Goal: Task Accomplishment & Management: Use online tool/utility

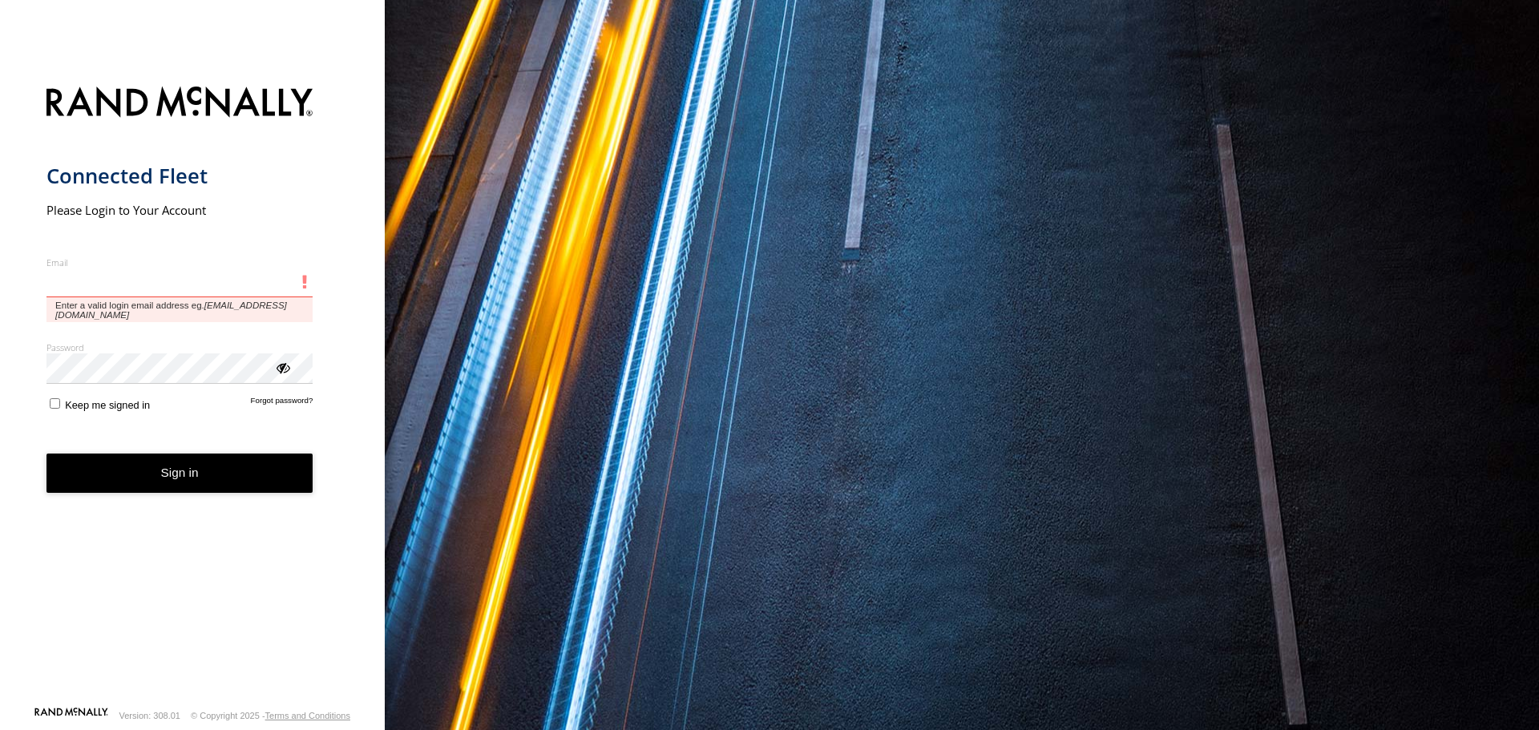
type input "**********"
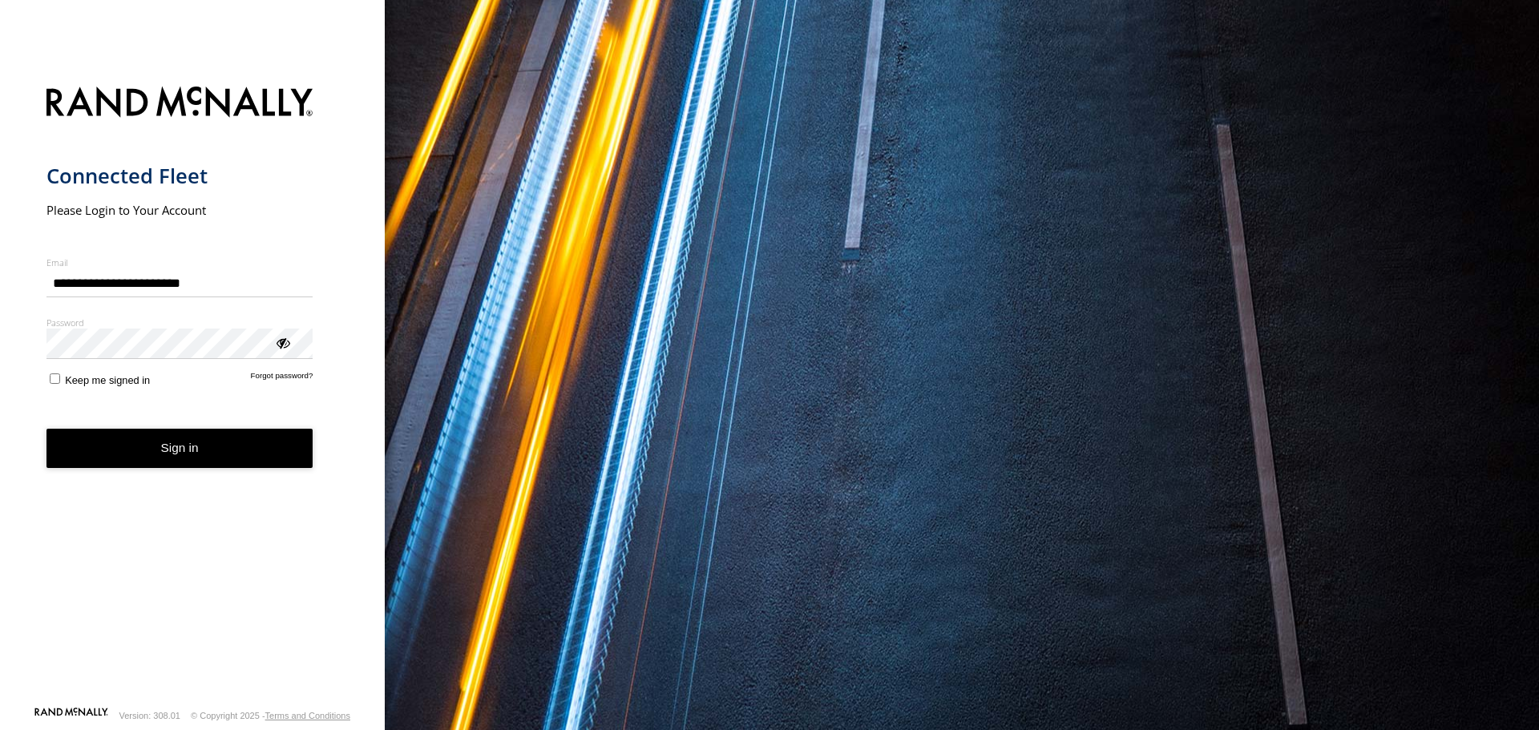
click at [134, 443] on button "Sign in" at bounding box center [179, 448] width 267 height 39
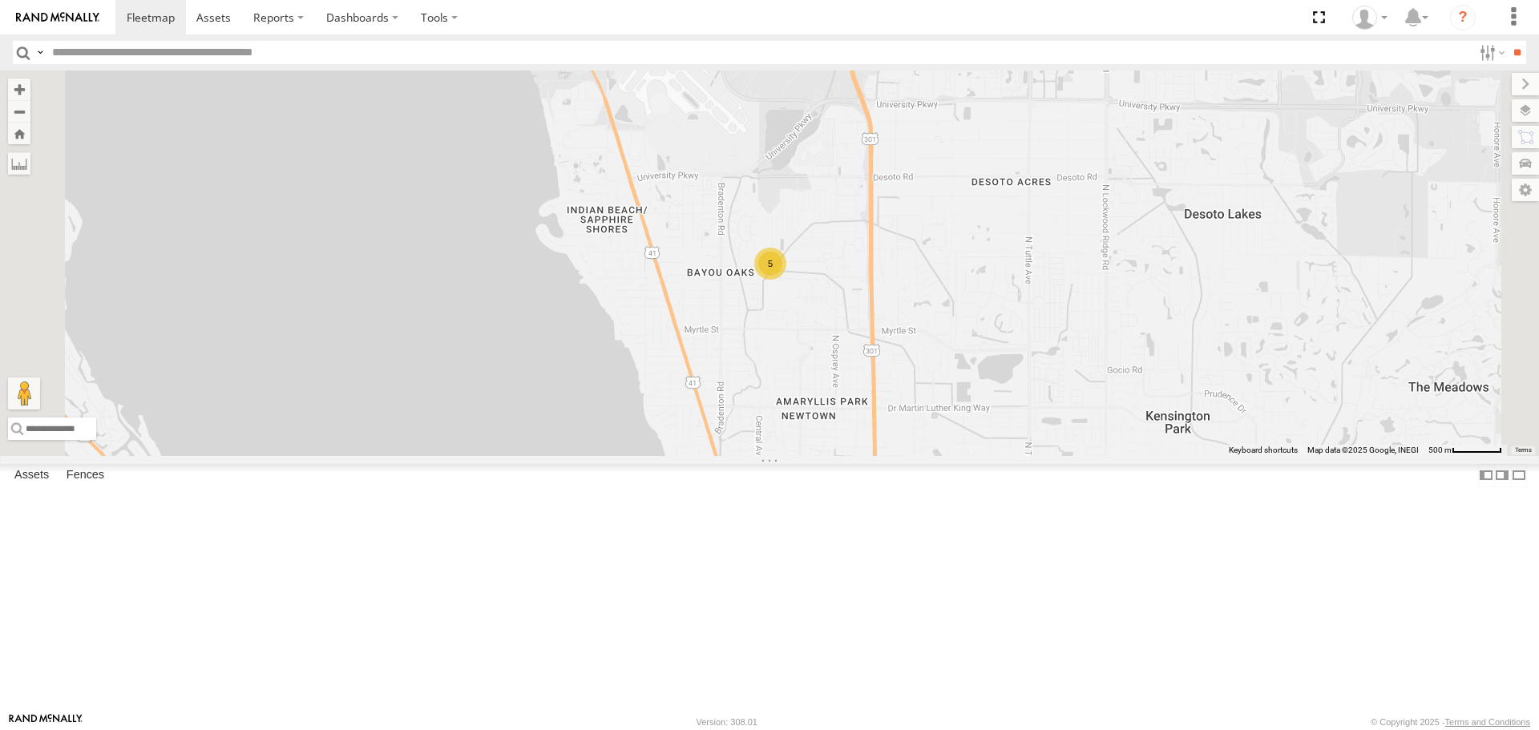
click at [1518, 119] on label at bounding box center [1525, 110] width 27 height 22
click at [0, 0] on span "Basemaps" at bounding box center [0, 0] width 0 height 0
click at [0, 0] on span "Roadmap" at bounding box center [0, 0] width 0 height 0
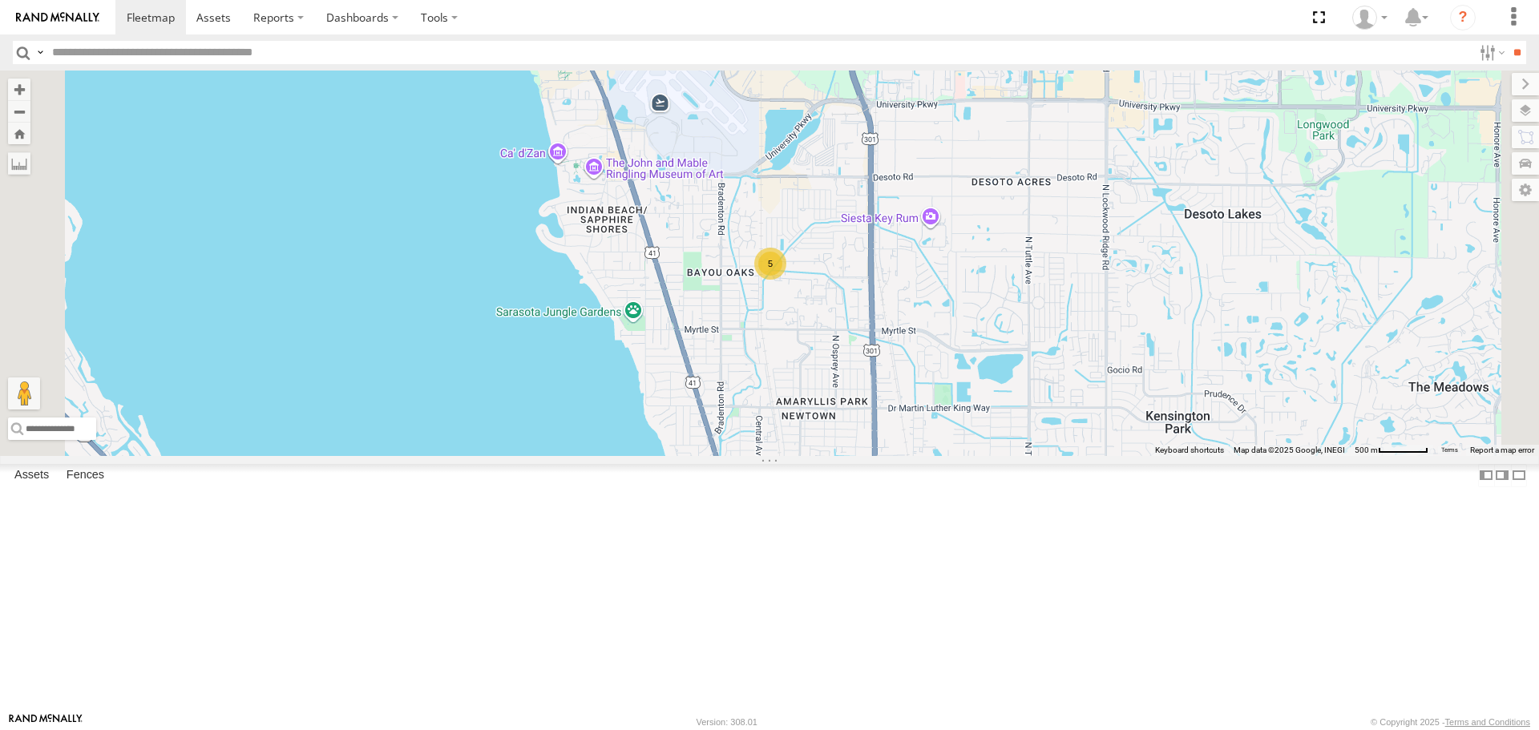
click at [0, 0] on span "Overlays" at bounding box center [0, 0] width 0 height 0
click at [0, 0] on span "Traffic" at bounding box center [0, 0] width 0 height 0
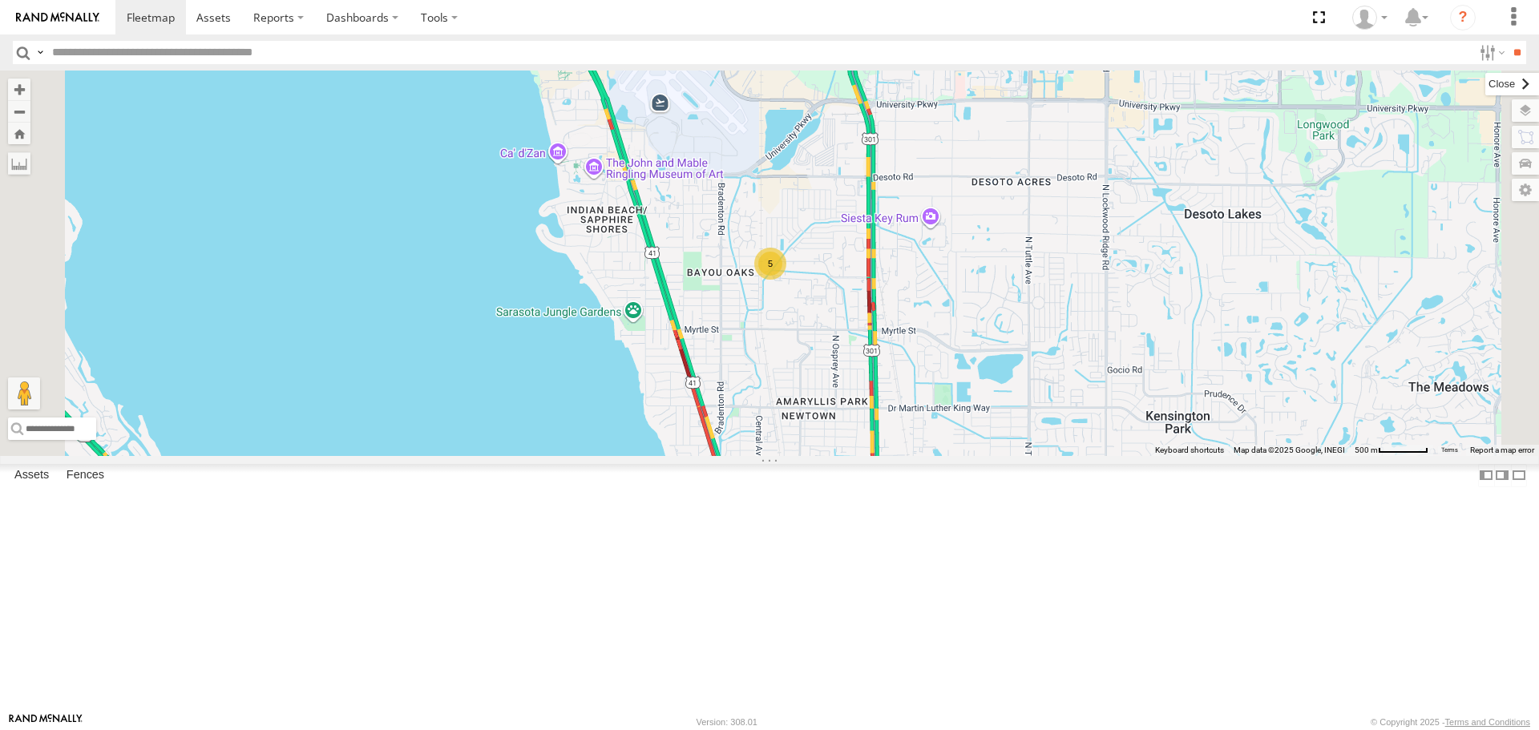
click at [1485, 85] on label at bounding box center [1512, 84] width 54 height 22
click at [0, 0] on link at bounding box center [0, 0] width 0 height 0
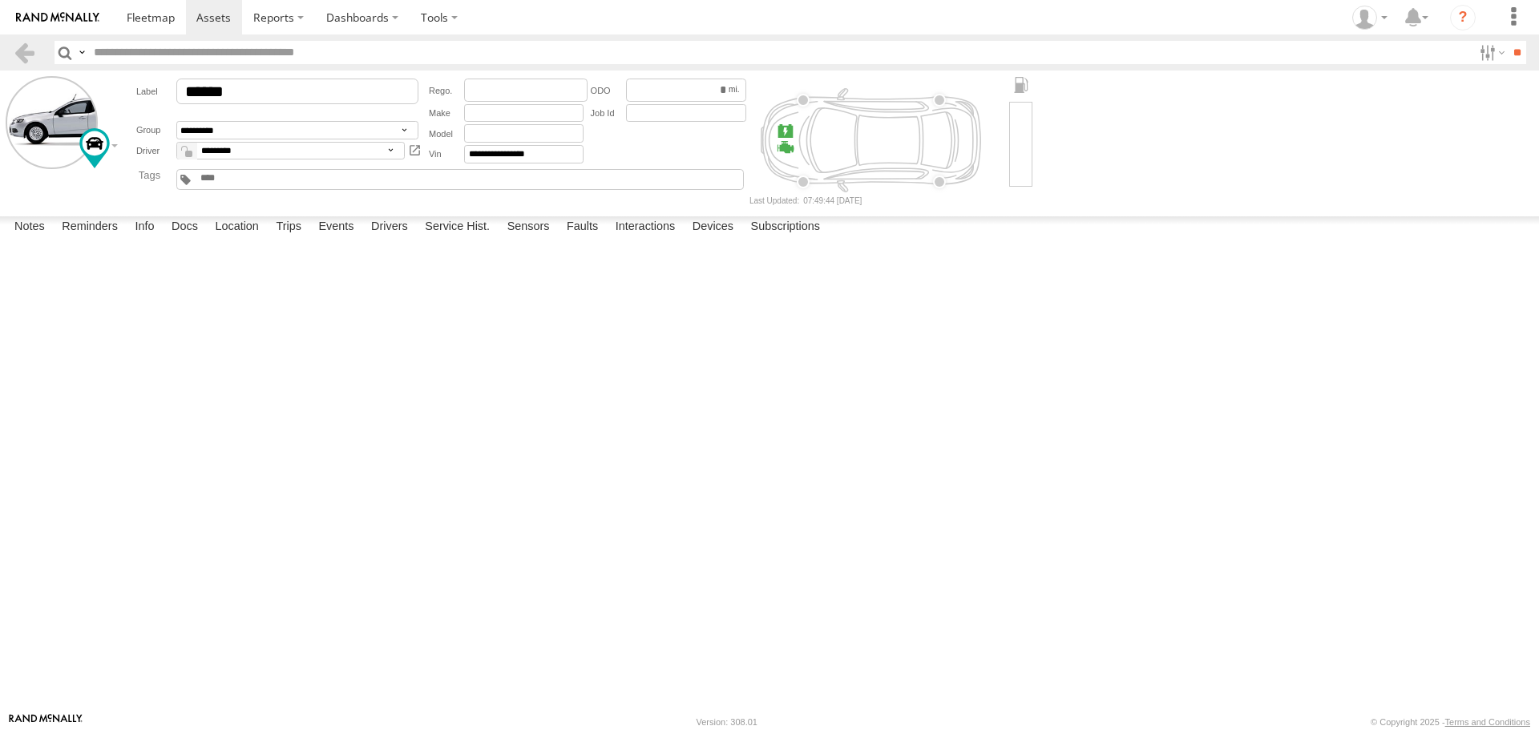
click at [0, 0] on label at bounding box center [0, 0] width 0 height 0
click at [0, 0] on button "Proceed" at bounding box center [0, 0] width 0 height 0
click at [175, 18] on link at bounding box center [150, 17] width 71 height 34
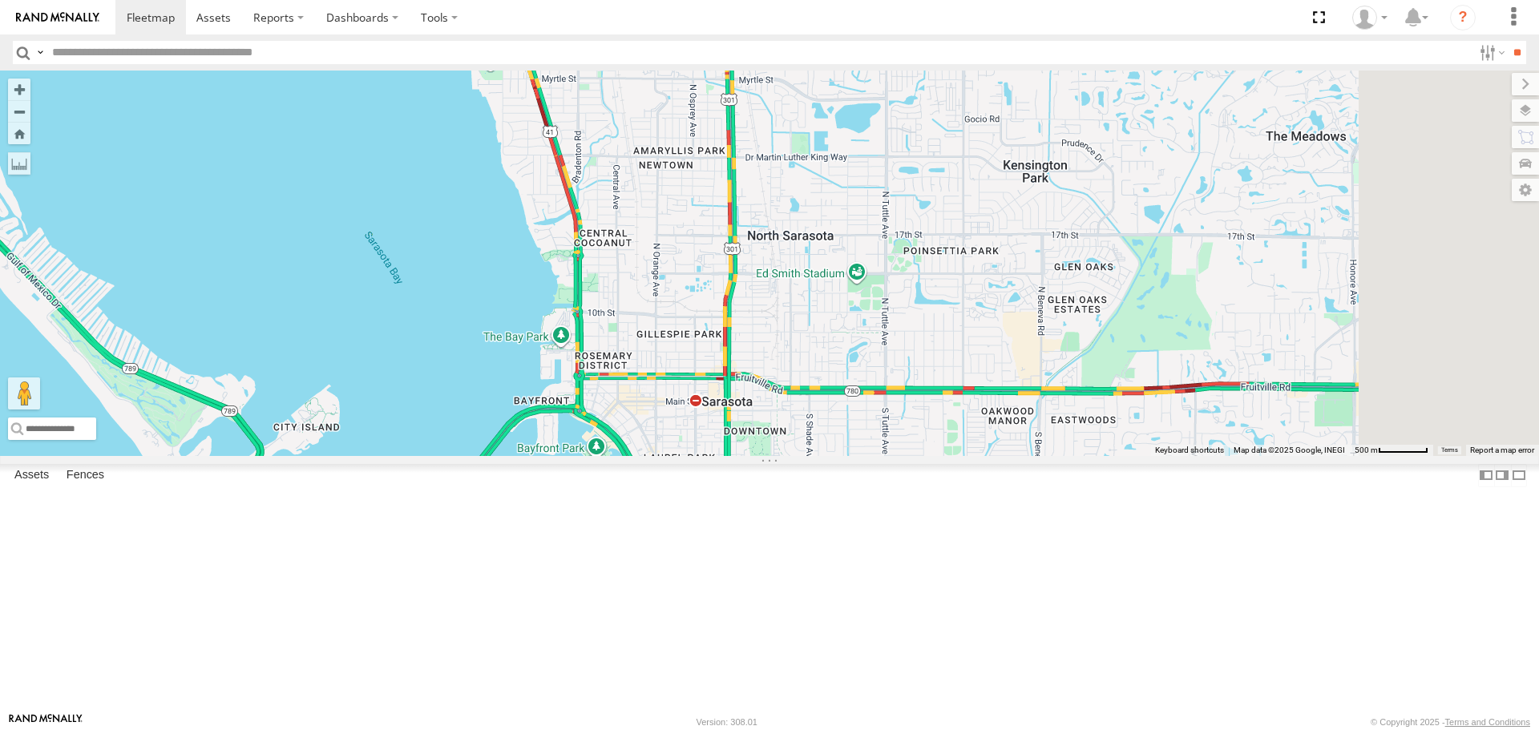
drag, startPoint x: 970, startPoint y: 523, endPoint x: 807, endPoint y: 249, distance: 318.8
click at [807, 249] on div "5" at bounding box center [769, 263] width 1539 height 385
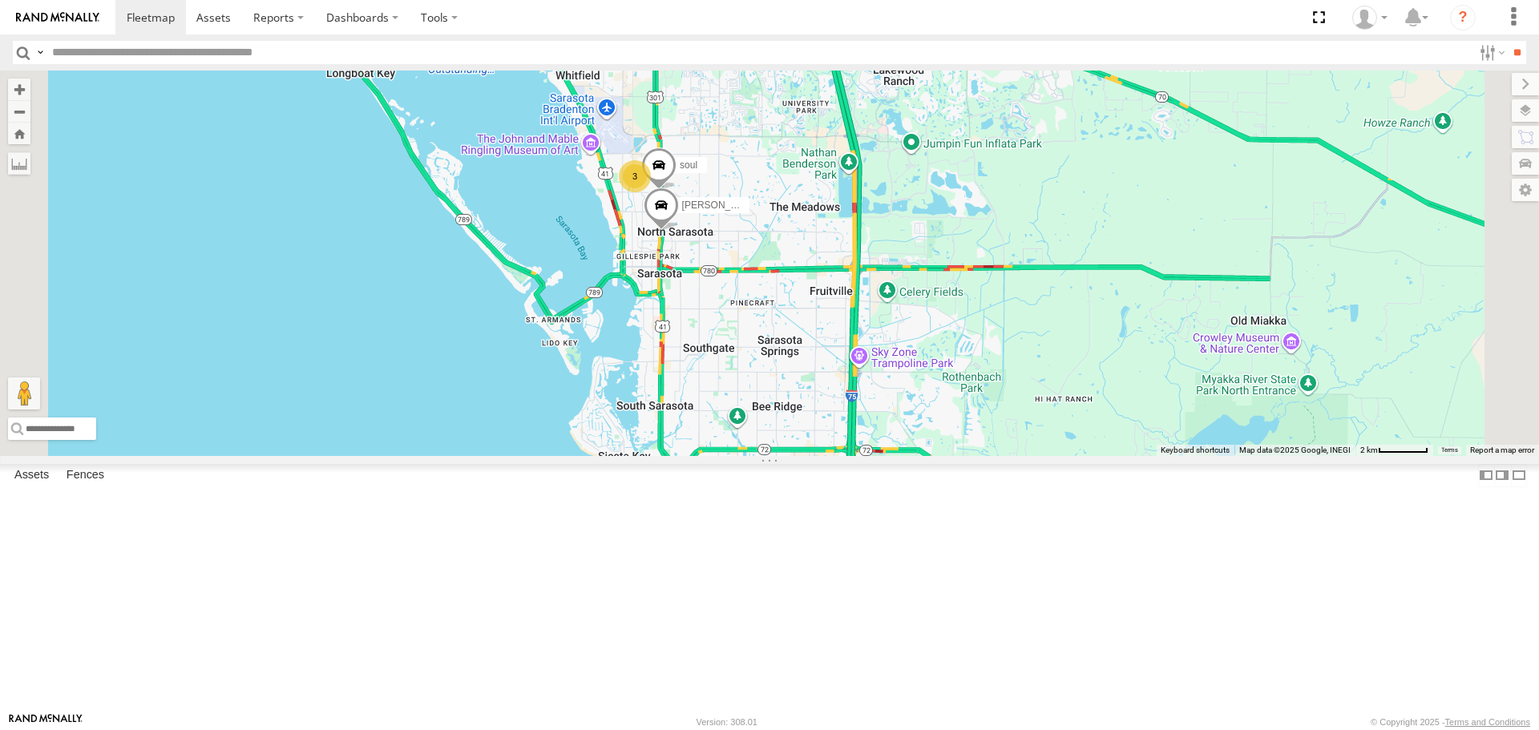
drag, startPoint x: 859, startPoint y: 348, endPoint x: 861, endPoint y: 462, distance: 113.9
click at [861, 455] on div "soul Robert 3" at bounding box center [769, 263] width 1539 height 385
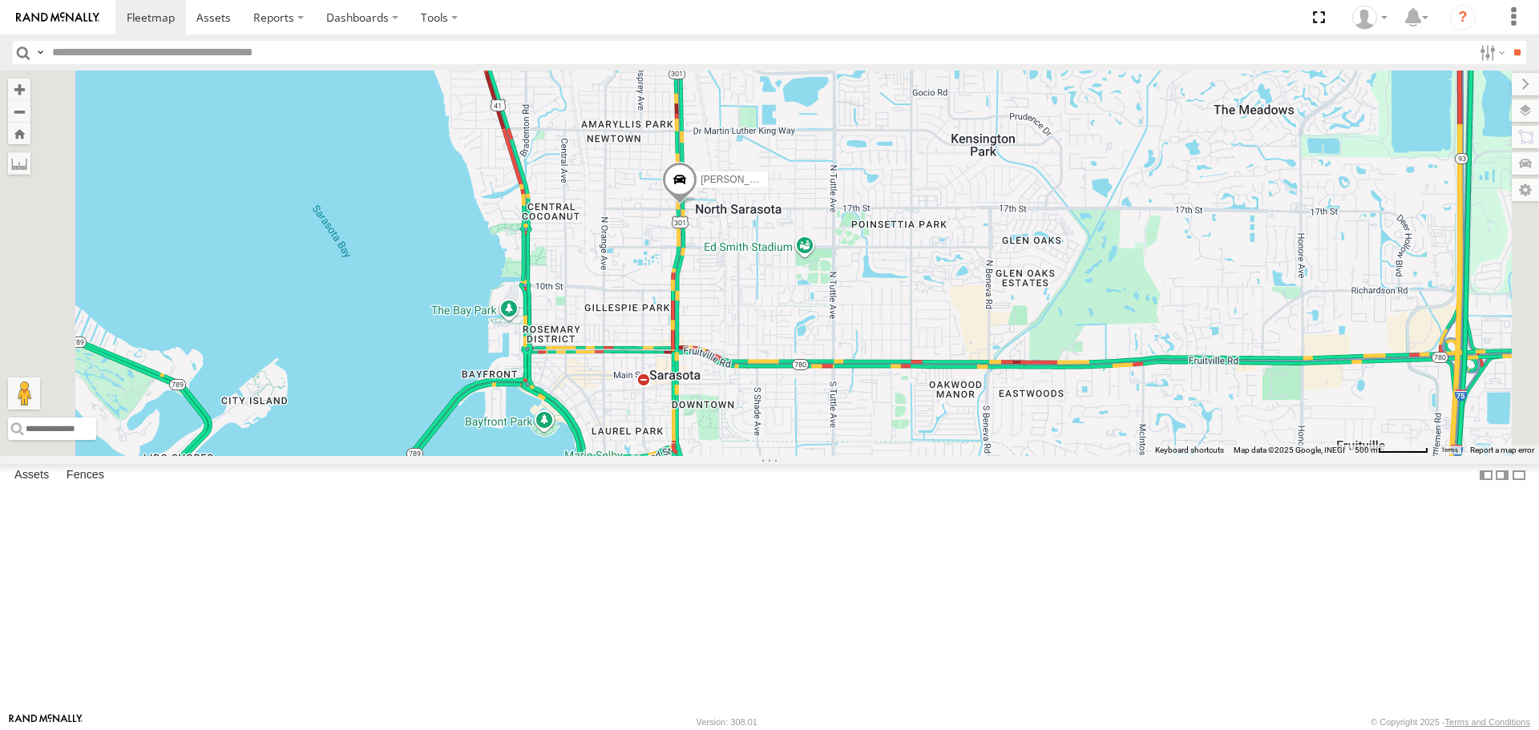
drag, startPoint x: 906, startPoint y: 361, endPoint x: 911, endPoint y: 447, distance: 86.8
click at [911, 447] on div "soul [PERSON_NAME]" at bounding box center [769, 263] width 1539 height 385
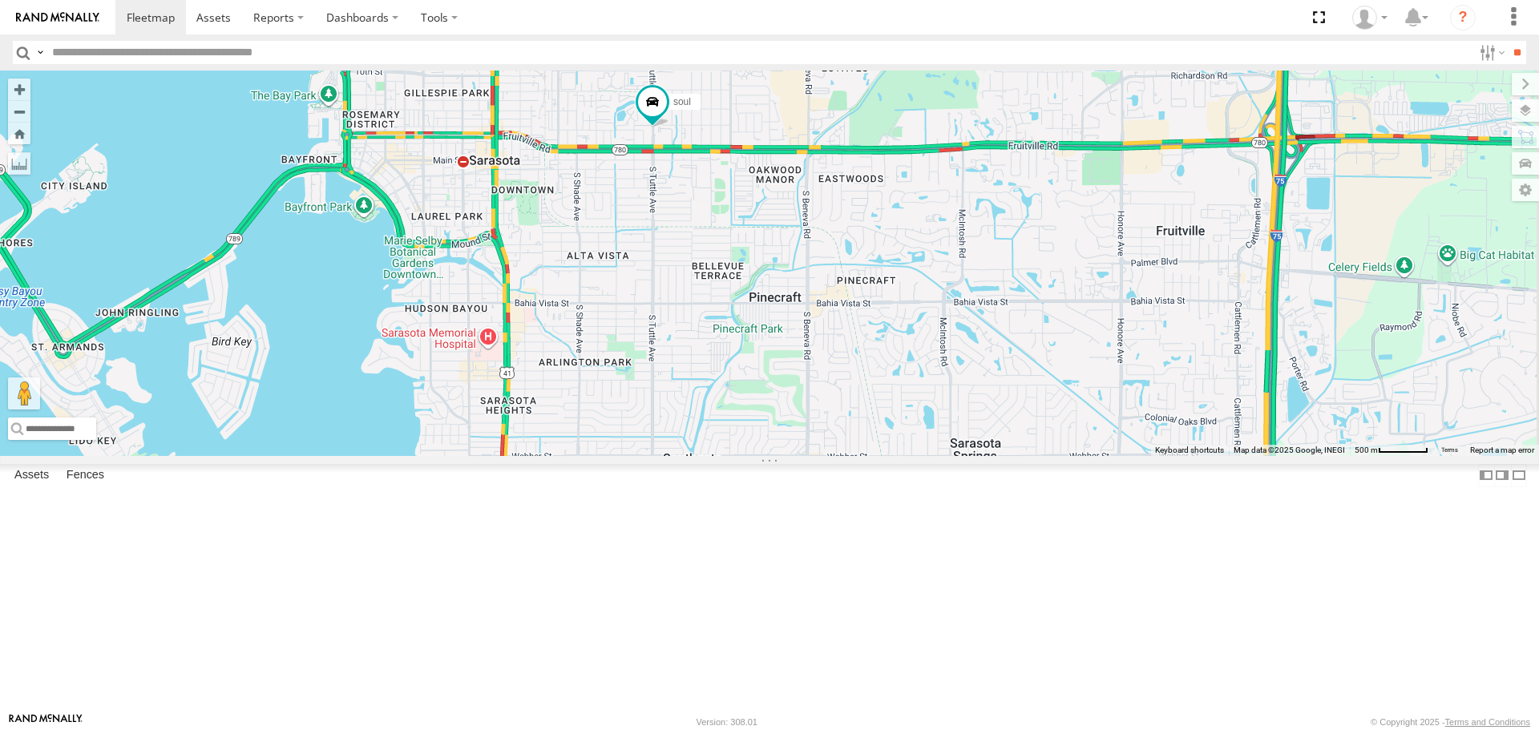
drag, startPoint x: 1009, startPoint y: 556, endPoint x: 829, endPoint y: 310, distance: 305.1
click at [829, 310] on div "soul 3" at bounding box center [769, 263] width 1539 height 385
click at [667, 117] on span at bounding box center [652, 102] width 29 height 29
click at [559, 110] on label at bounding box center [544, 104] width 29 height 11
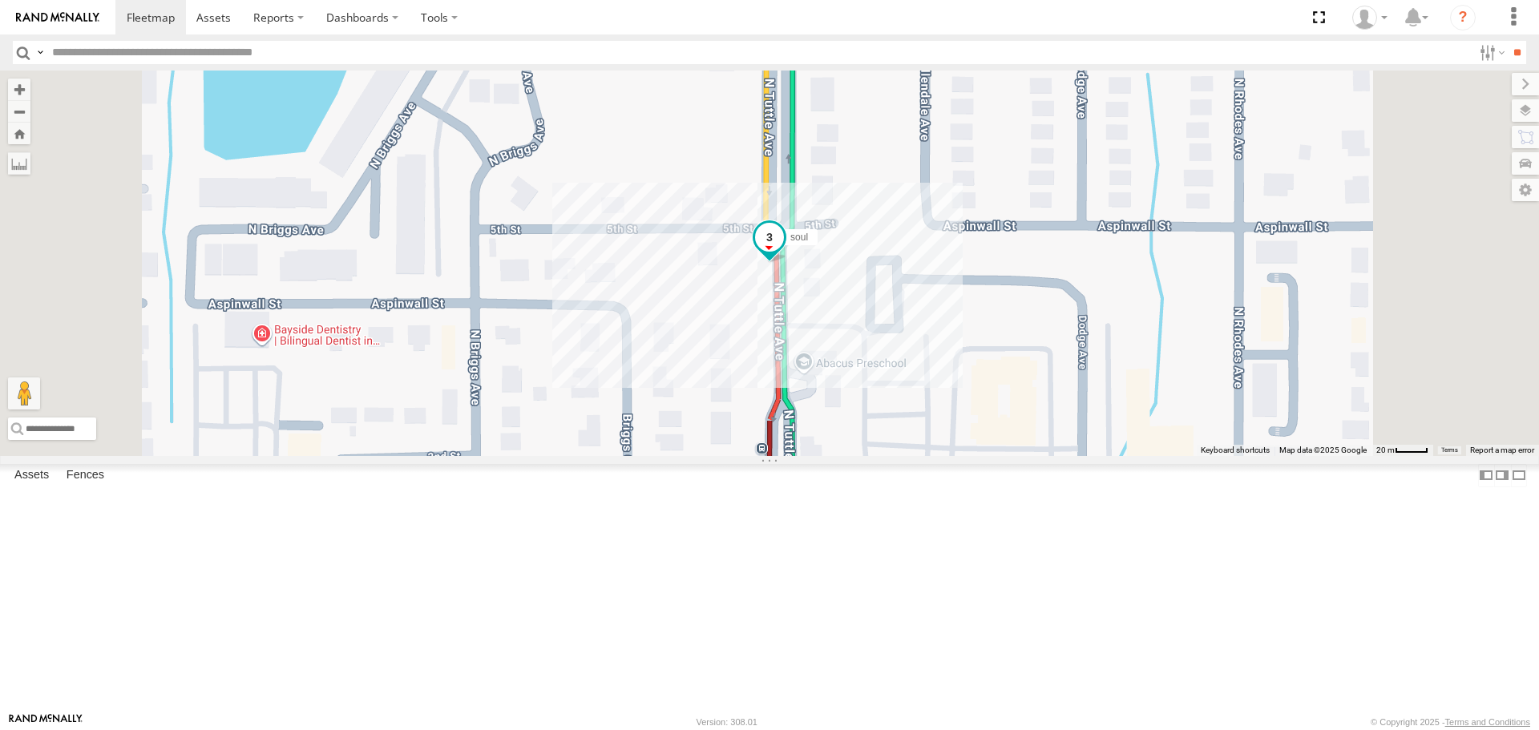
click at [784, 252] on span at bounding box center [769, 237] width 29 height 29
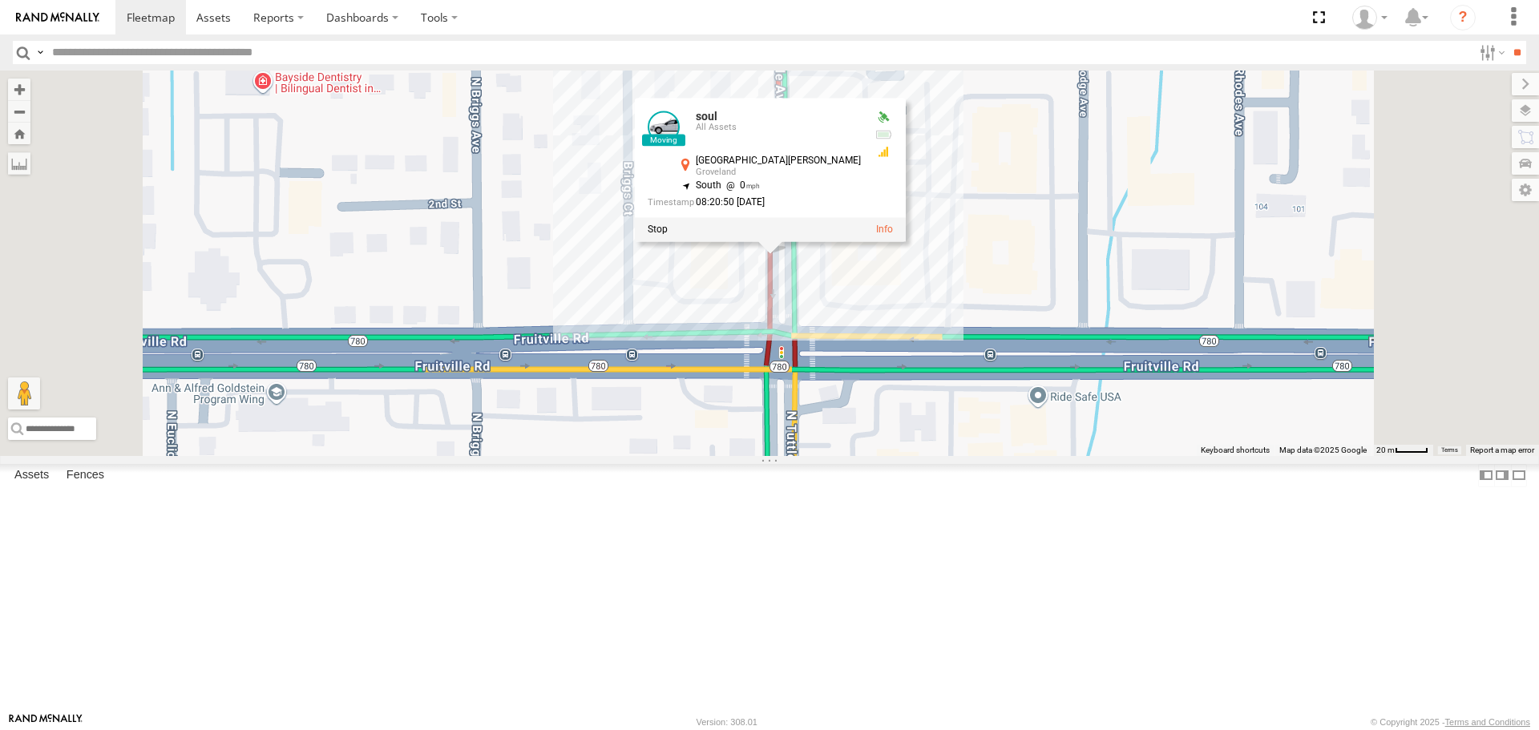
drag, startPoint x: 860, startPoint y: 616, endPoint x: 858, endPoint y: 468, distance: 147.5
click at [858, 455] on div "soul soul All Assets N Tuttle Ave Groveland 27.33813 , -82.51411 South 0 08:20:…" at bounding box center [769, 263] width 1539 height 385
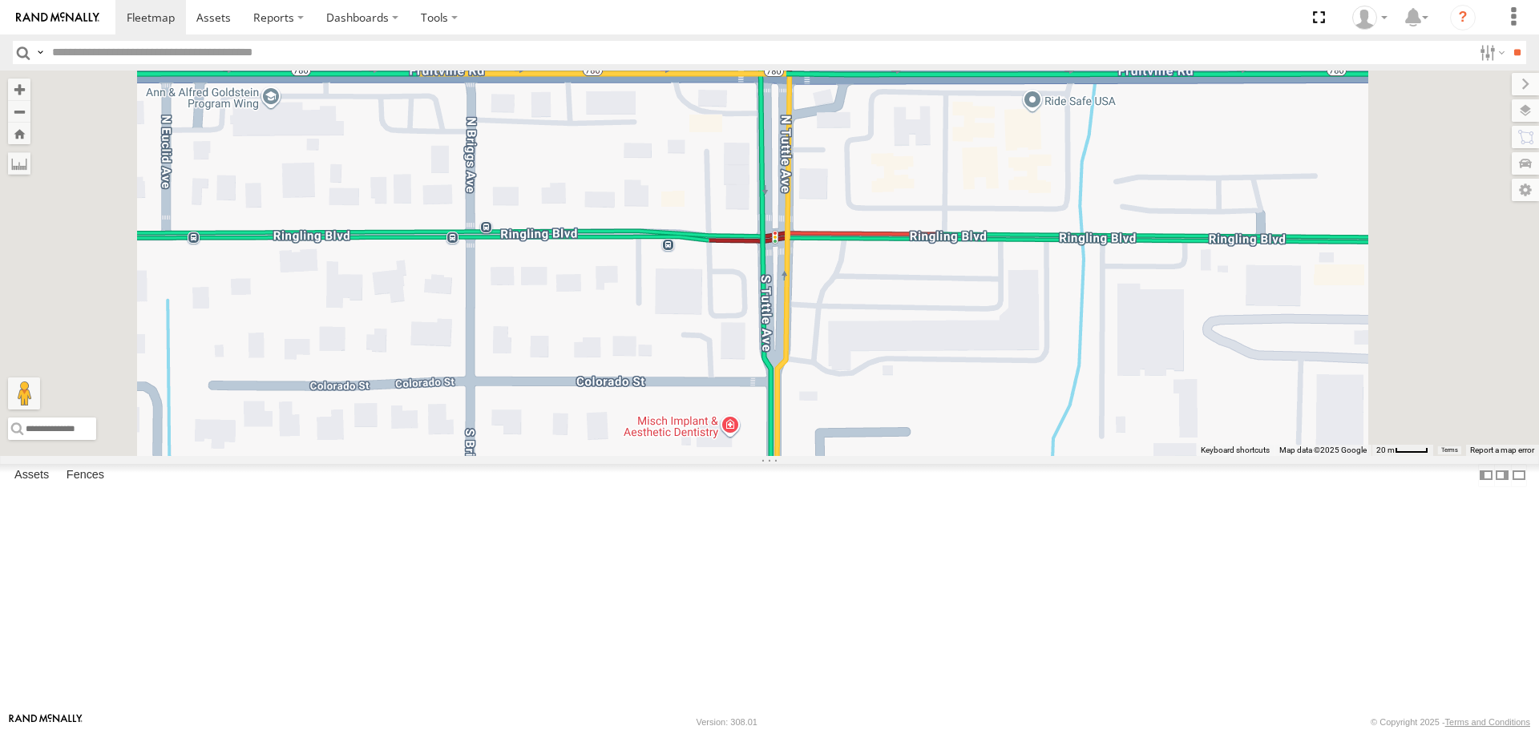
drag, startPoint x: 867, startPoint y: 519, endPoint x: 875, endPoint y: 461, distance: 58.3
click at [875, 455] on div "soul soul All Assets N Tuttle Ave Groveland 27.33813 , -82.51411 South 0 08:20:…" at bounding box center [769, 263] width 1539 height 385
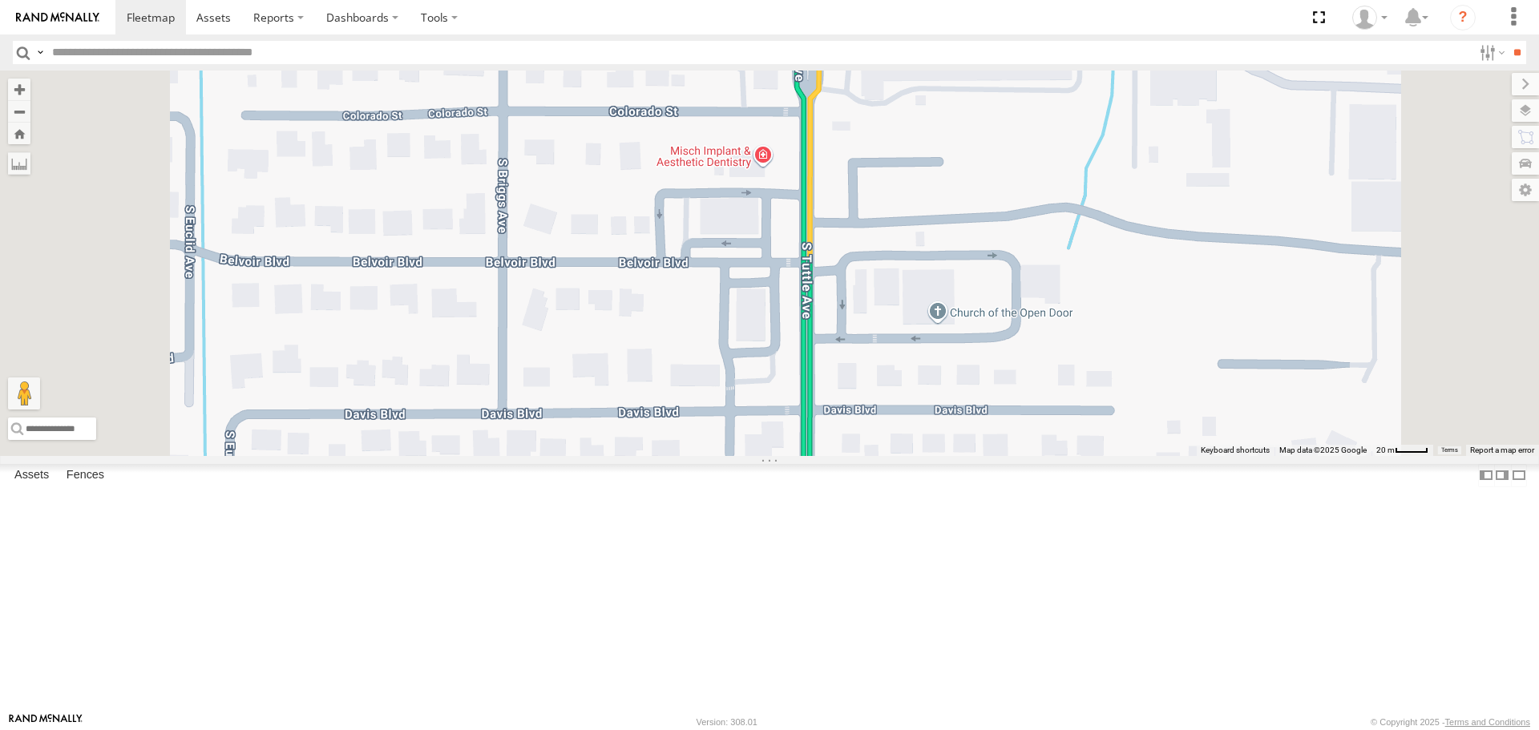
drag, startPoint x: 883, startPoint y: 519, endPoint x: 867, endPoint y: 457, distance: 64.8
click at [871, 455] on div "soul soul All Assets N Tuttle Ave Groveland 27.33813 , -82.51411 South 0 08:20:…" at bounding box center [769, 263] width 1539 height 385
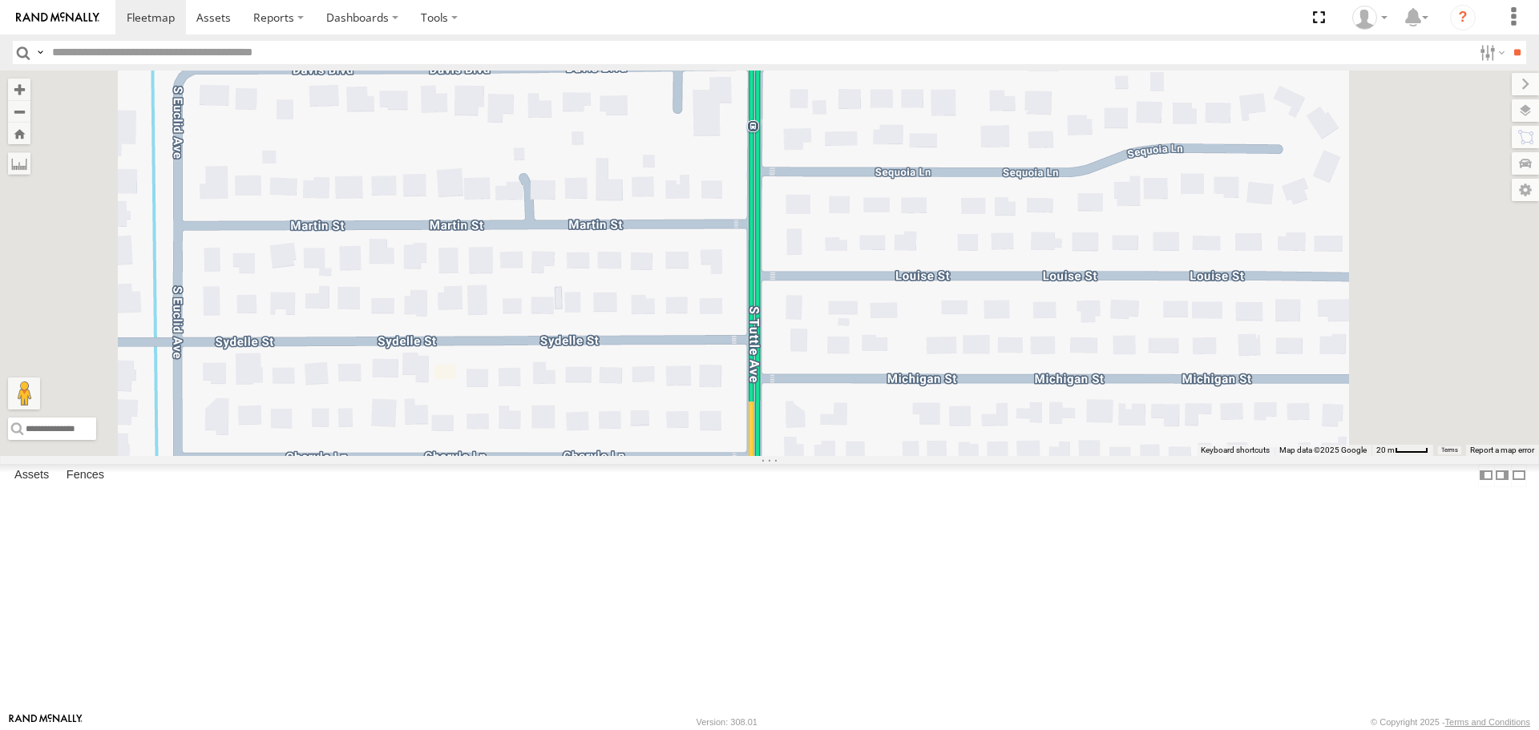
drag, startPoint x: 866, startPoint y: 609, endPoint x: 866, endPoint y: 398, distance: 211.6
click at [866, 410] on div "soul soul All Assets N Tuttle Ave Groveland 27.33813 , -82.51411 South 0 08:20:…" at bounding box center [769, 263] width 1539 height 385
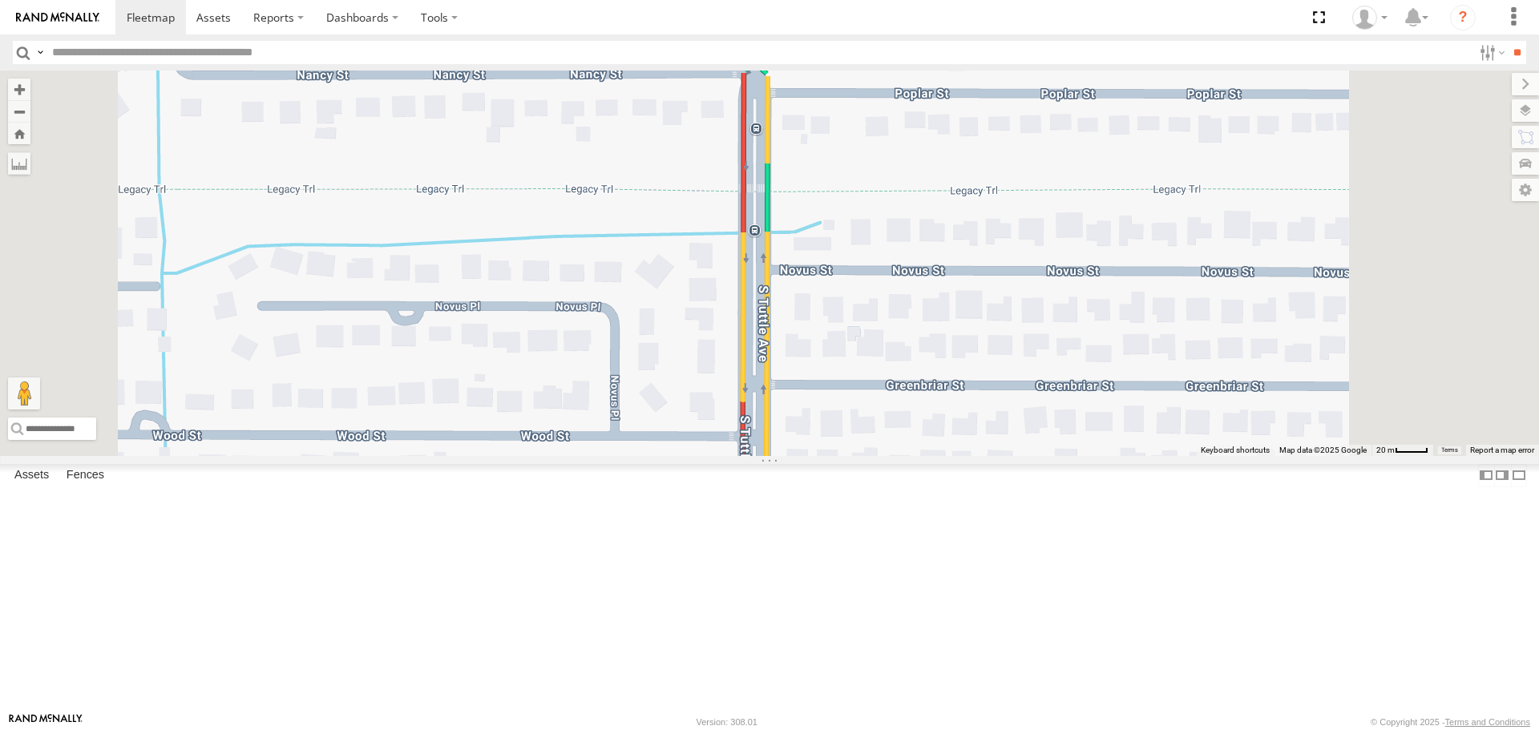
drag, startPoint x: 865, startPoint y: 541, endPoint x: 867, endPoint y: 394, distance: 147.5
click at [867, 394] on div "soul soul All Assets N Tuttle Ave Groveland 27.33813 , -82.51411 South 0 08:20:…" at bounding box center [769, 263] width 1539 height 385
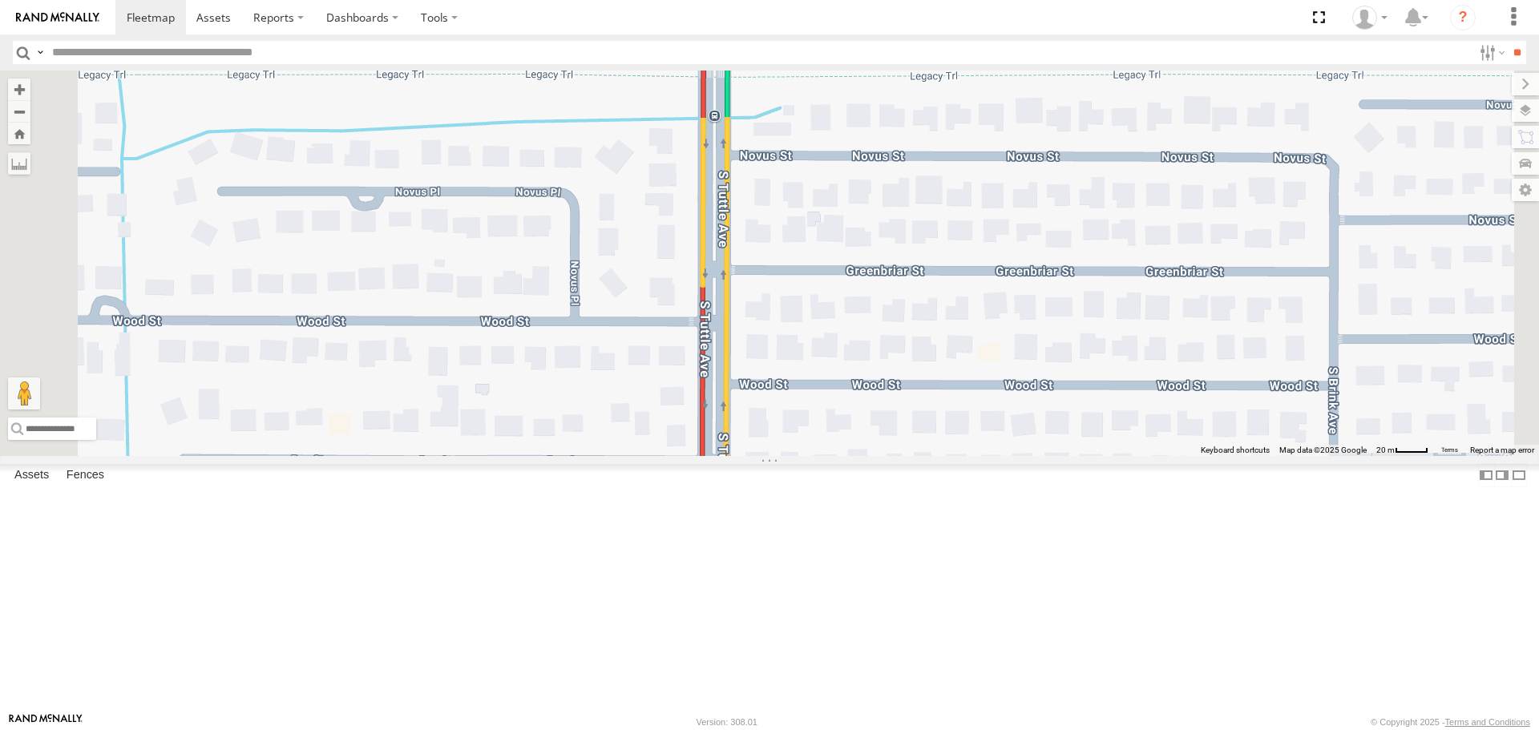
drag, startPoint x: 867, startPoint y: 454, endPoint x: 828, endPoint y: 442, distance: 40.3
click at [828, 455] on div "soul soul All Assets N Tuttle Ave Groveland 27.33813 , -82.51411 South 0 08:20:…" at bounding box center [769, 263] width 1539 height 385
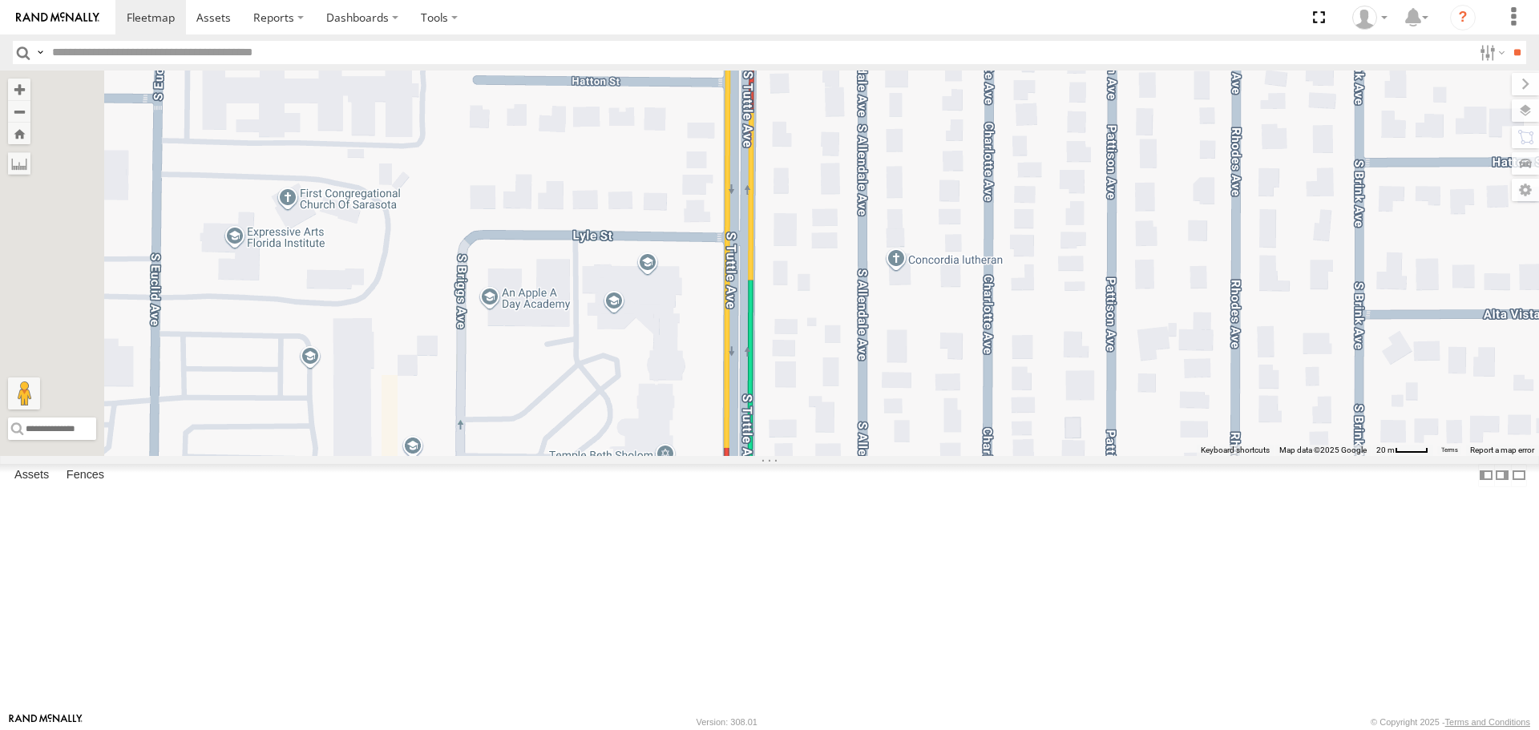
drag, startPoint x: 840, startPoint y: 610, endPoint x: 843, endPoint y: 362, distance: 247.7
click at [845, 390] on div "soul soul All Assets N Tuttle Ave Groveland 27.33813 , -82.51411 South 0 08:20:…" at bounding box center [769, 263] width 1539 height 385
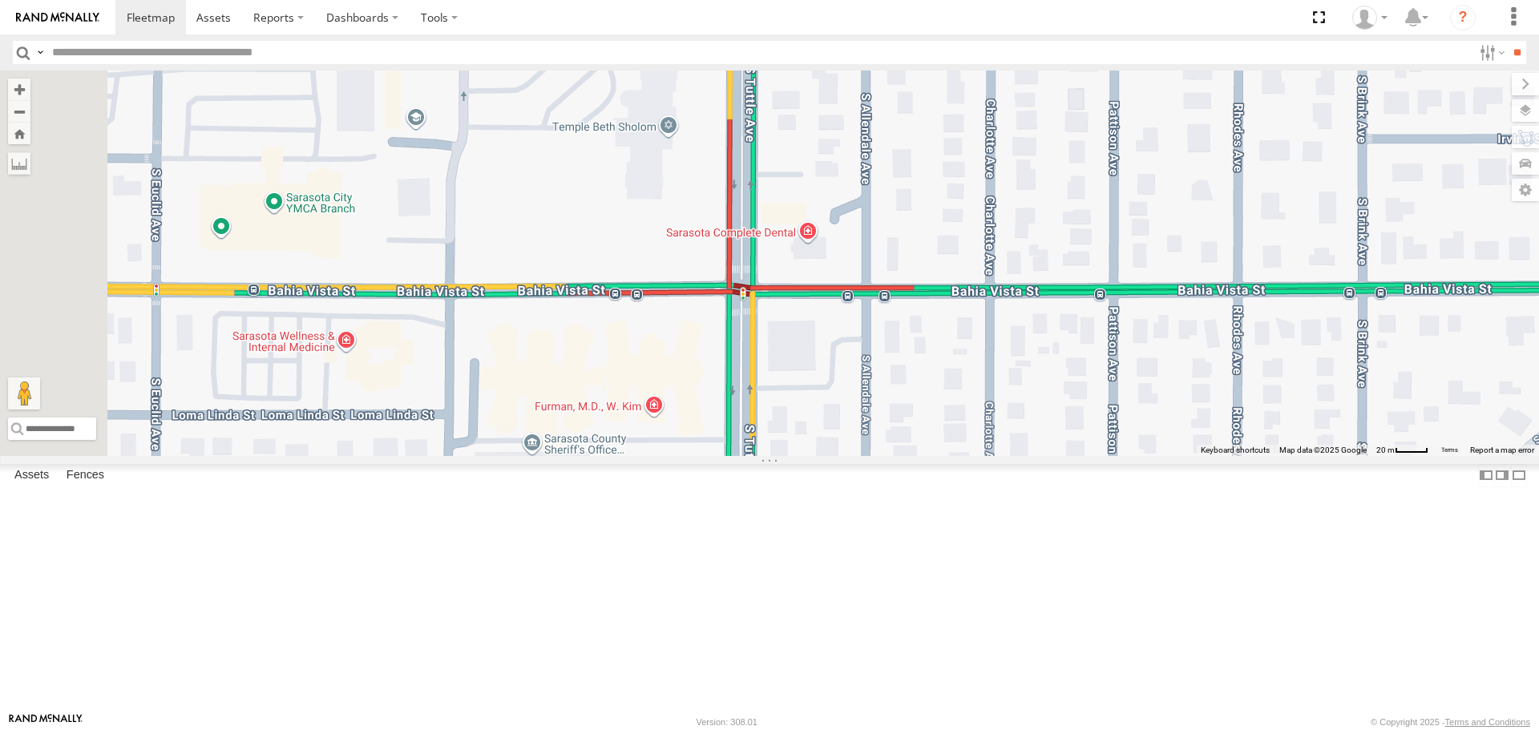
drag, startPoint x: 844, startPoint y: 536, endPoint x: 838, endPoint y: 452, distance: 84.4
click at [838, 452] on div "soul soul All Assets N Tuttle Ave Groveland 27.33813 , -82.51411 South 0 08:20:…" at bounding box center [769, 263] width 1539 height 385
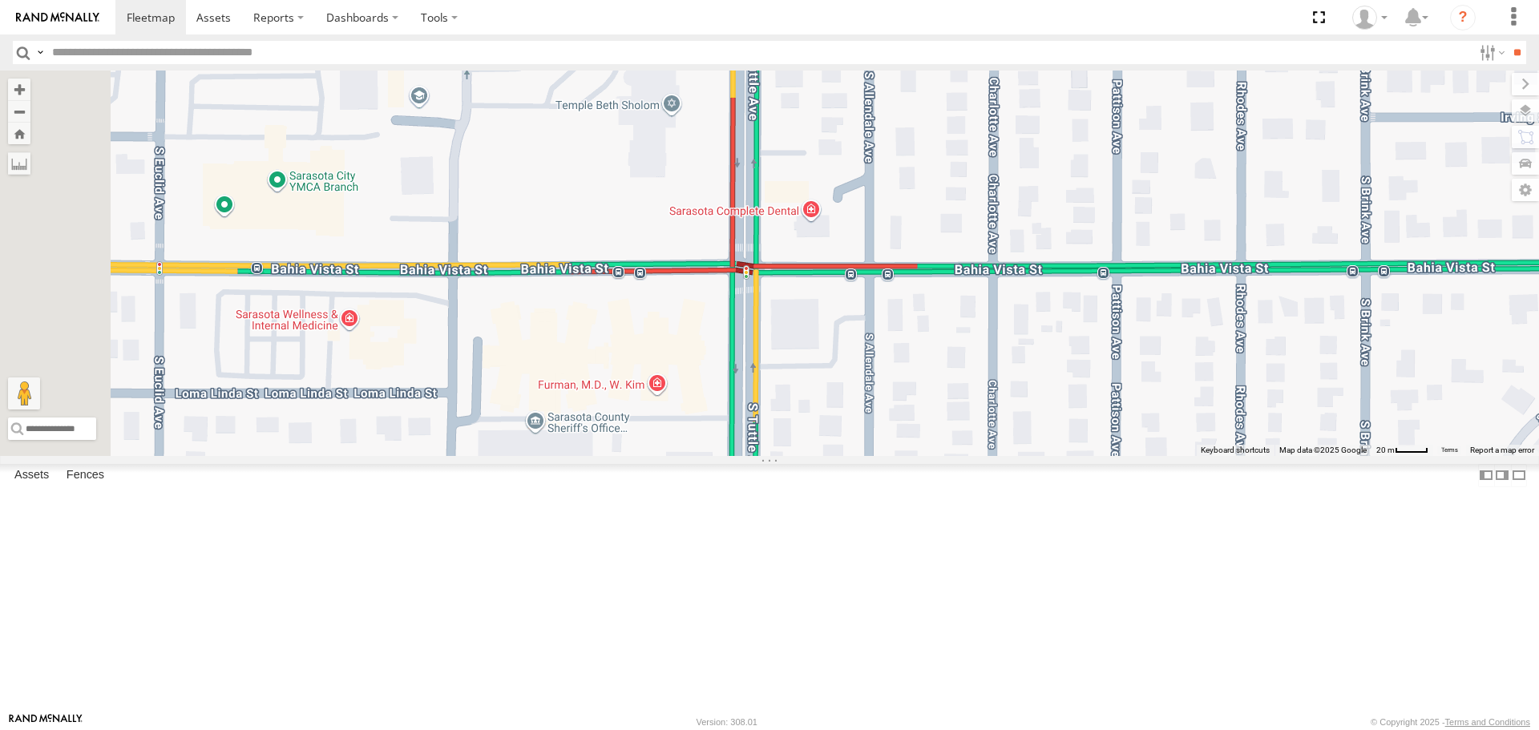
drag, startPoint x: 855, startPoint y: 545, endPoint x: 875, endPoint y: 362, distance: 184.0
click at [875, 389] on div "soul soul All Assets N Tuttle Ave Groveland 27.33813 , -82.51411 South 0 08:20:…" at bounding box center [769, 263] width 1539 height 385
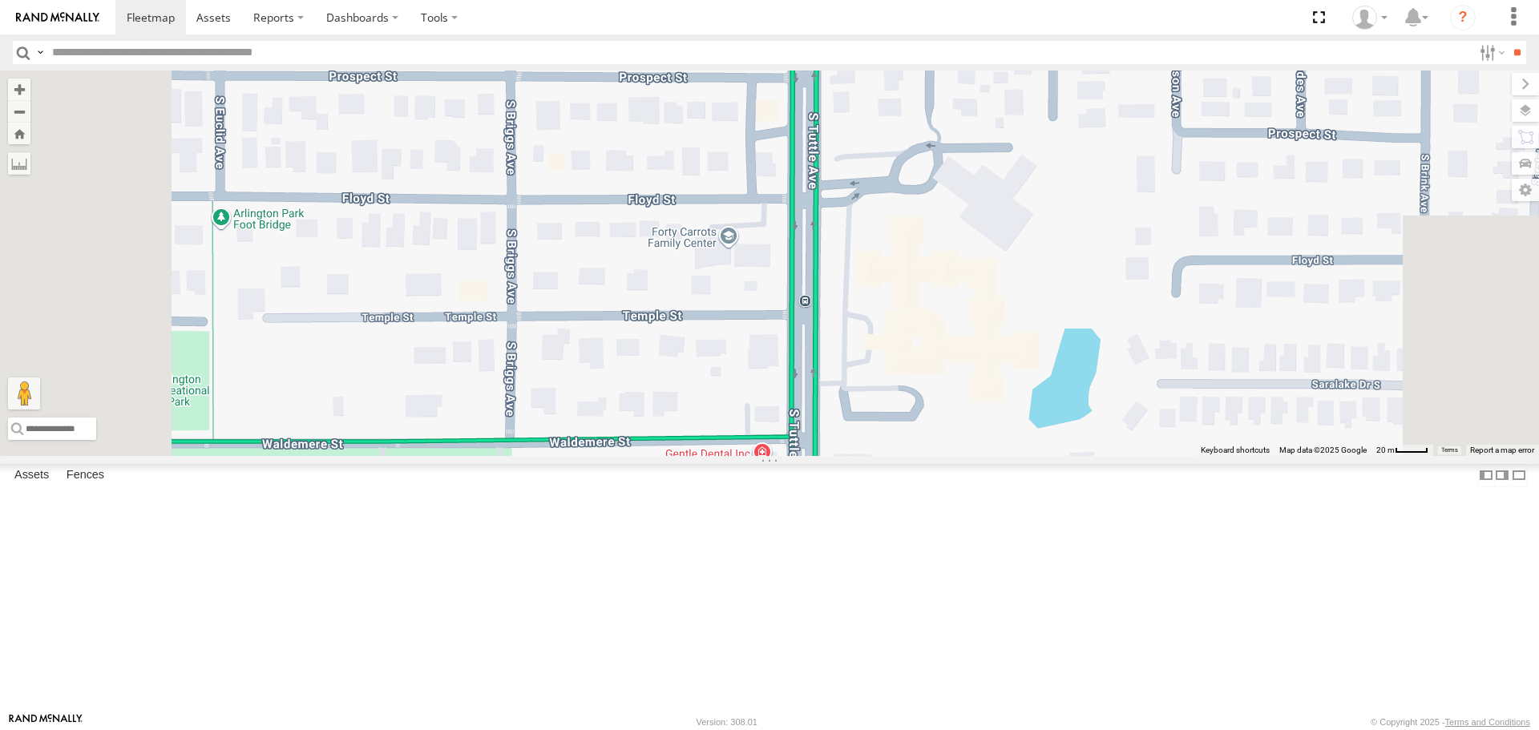
drag, startPoint x: 865, startPoint y: 568, endPoint x: 830, endPoint y: 302, distance: 268.5
click at [839, 331] on div "soul soul All Assets N Tuttle Ave Groveland 27.33813 , -82.51411 South 0 08:20:…" at bounding box center [769, 263] width 1539 height 385
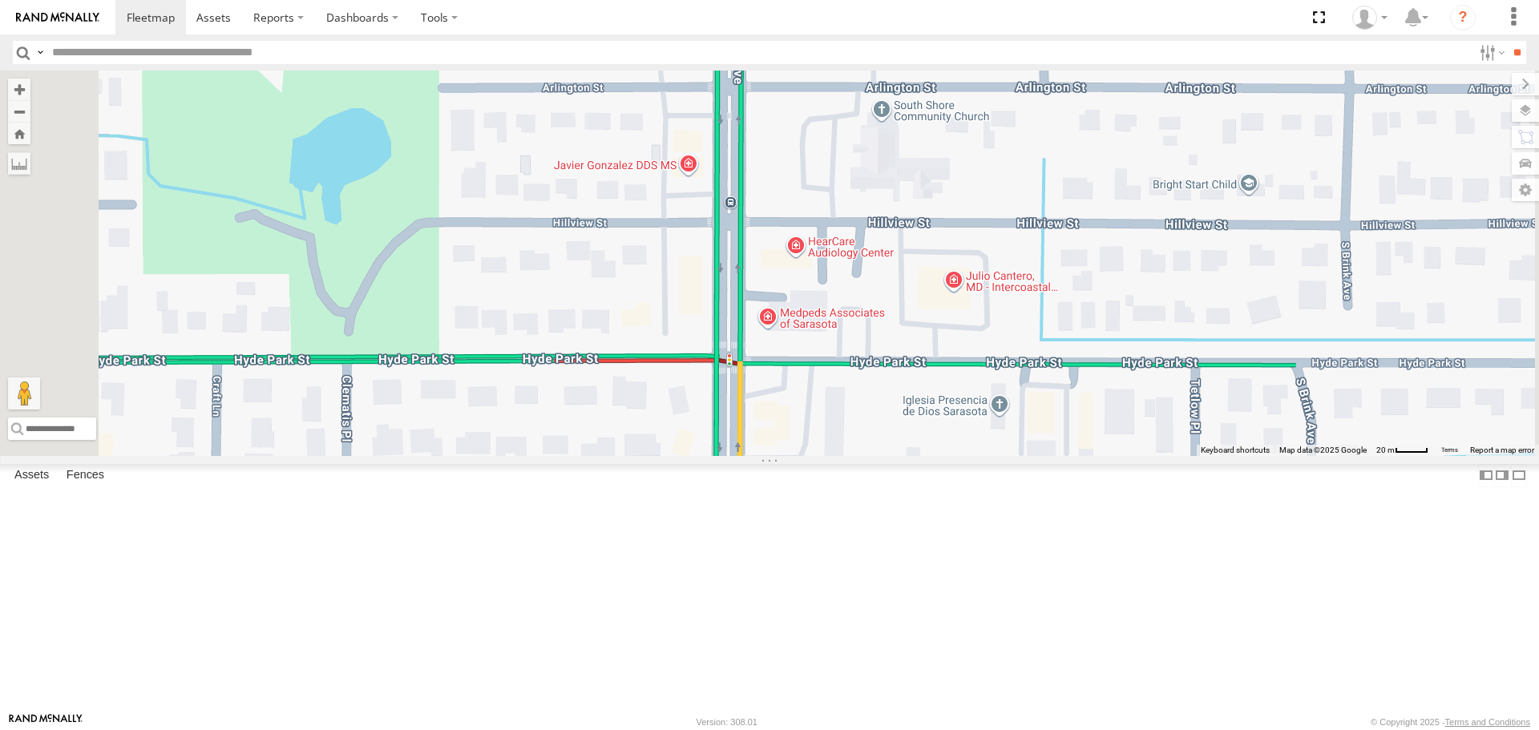
drag, startPoint x: 822, startPoint y: 550, endPoint x: 839, endPoint y: 289, distance: 261.1
click at [840, 296] on div "soul soul All Assets N Tuttle Ave Groveland 27.33813 , -82.51411 South 0 08:20:…" at bounding box center [769, 263] width 1539 height 385
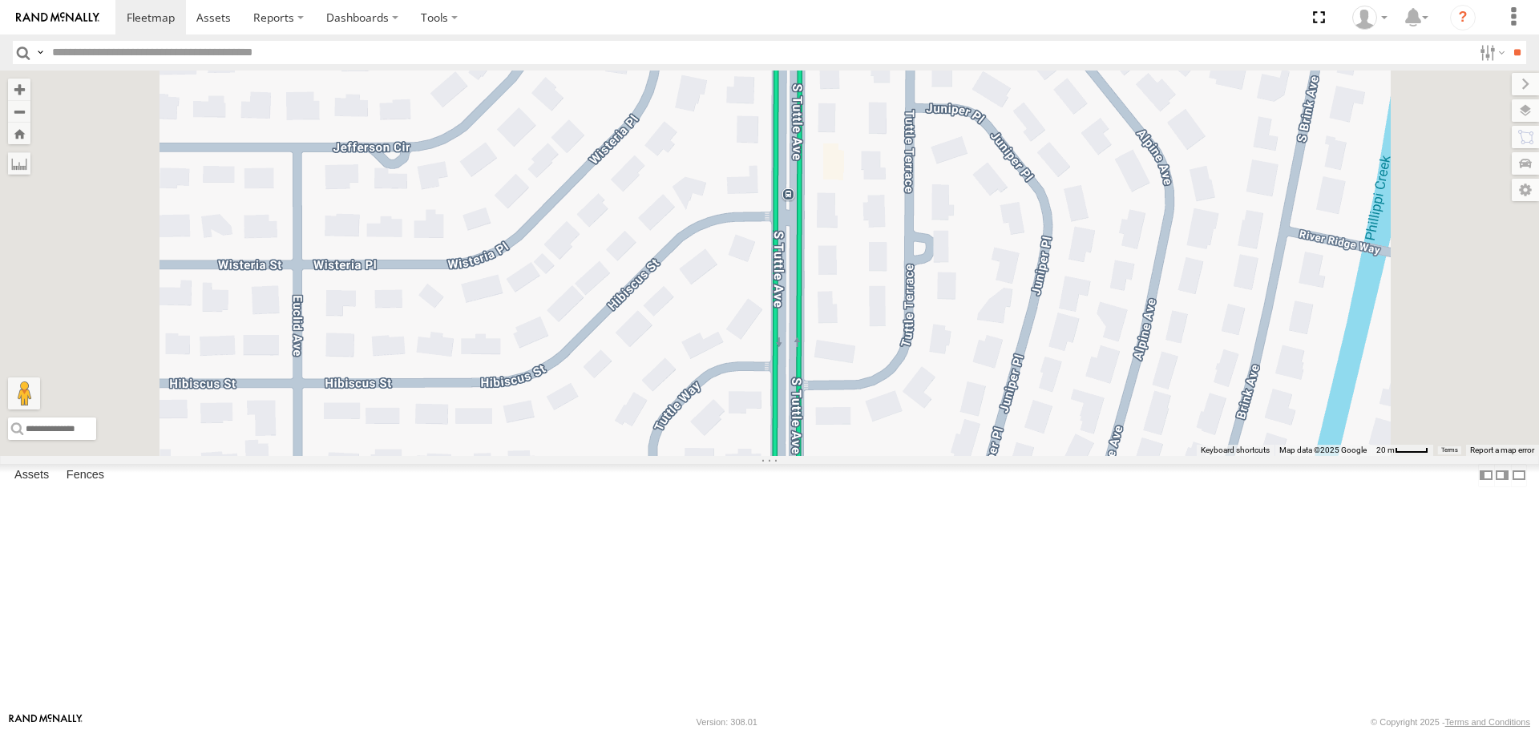
drag, startPoint x: 849, startPoint y: 476, endPoint x: 831, endPoint y: 279, distance: 198.0
click at [833, 283] on div "soul soul All Assets N Tuttle Ave Groveland 27.33813 , -82.51411 South 0 08:20:…" at bounding box center [769, 263] width 1539 height 385
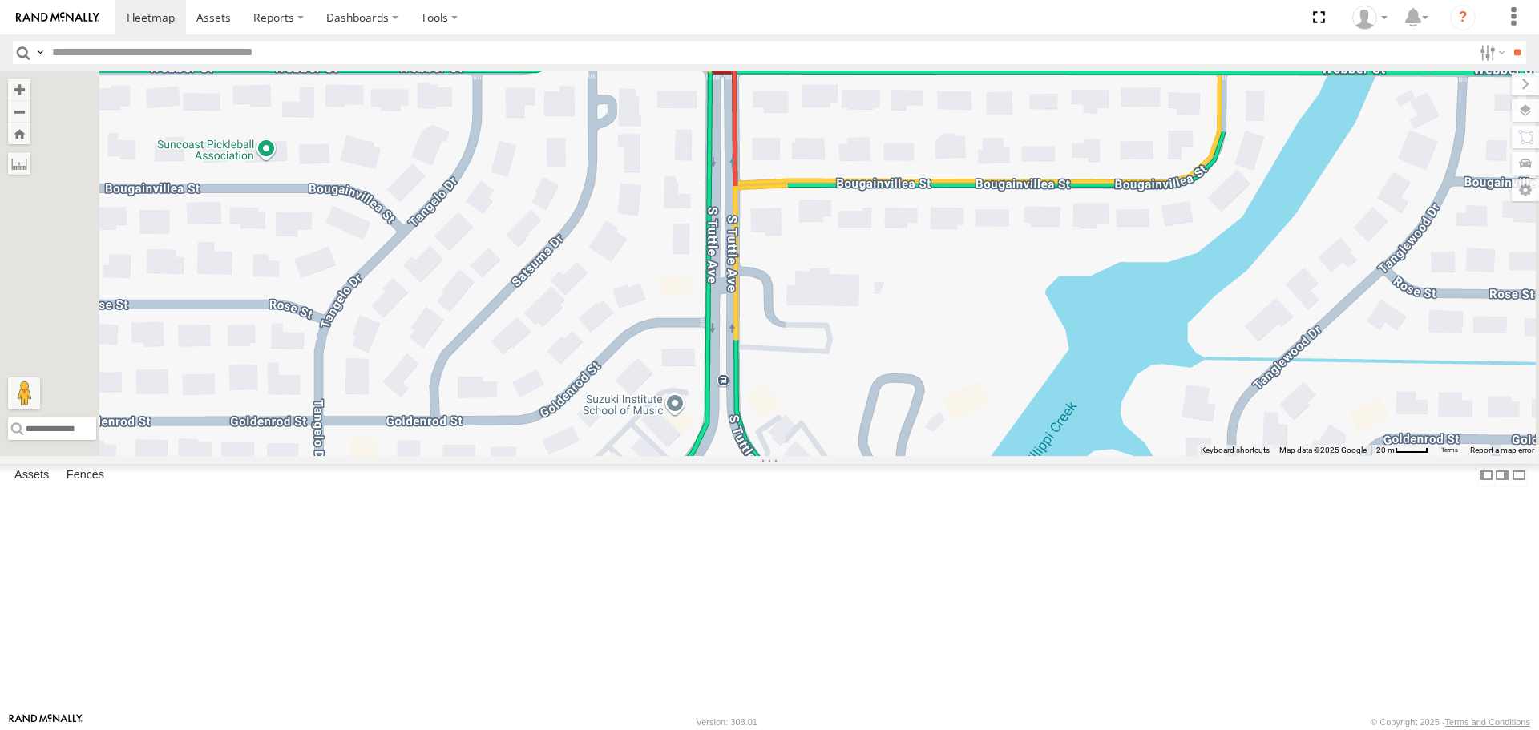
drag, startPoint x: 830, startPoint y: 507, endPoint x: 826, endPoint y: 199, distance: 307.9
click at [826, 204] on div "soul soul All Assets N Tuttle Ave Groveland 27.33813 , -82.51411 South 0 08:20:…" at bounding box center [769, 263] width 1539 height 385
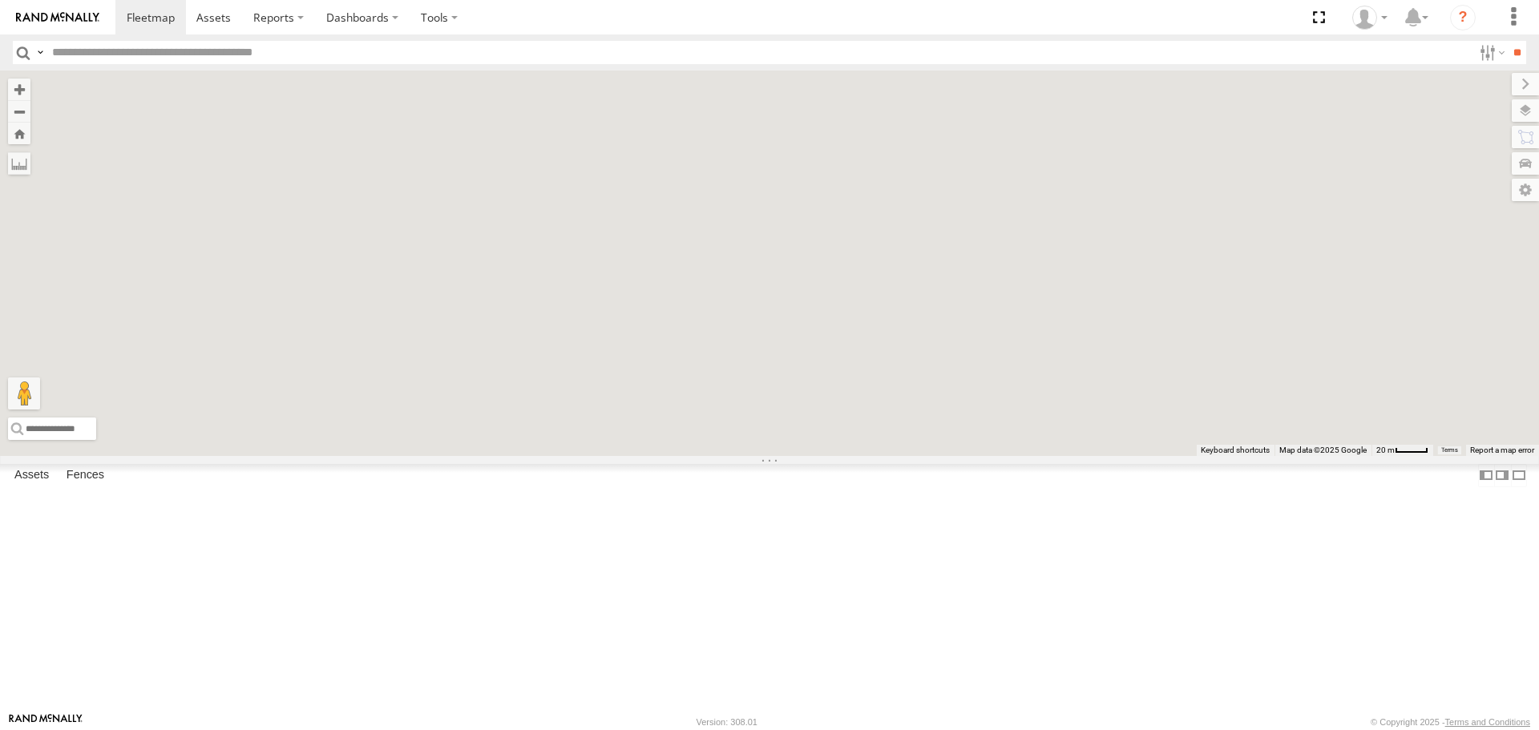
drag, startPoint x: 819, startPoint y: 447, endPoint x: 816, endPoint y: 212, distance: 235.7
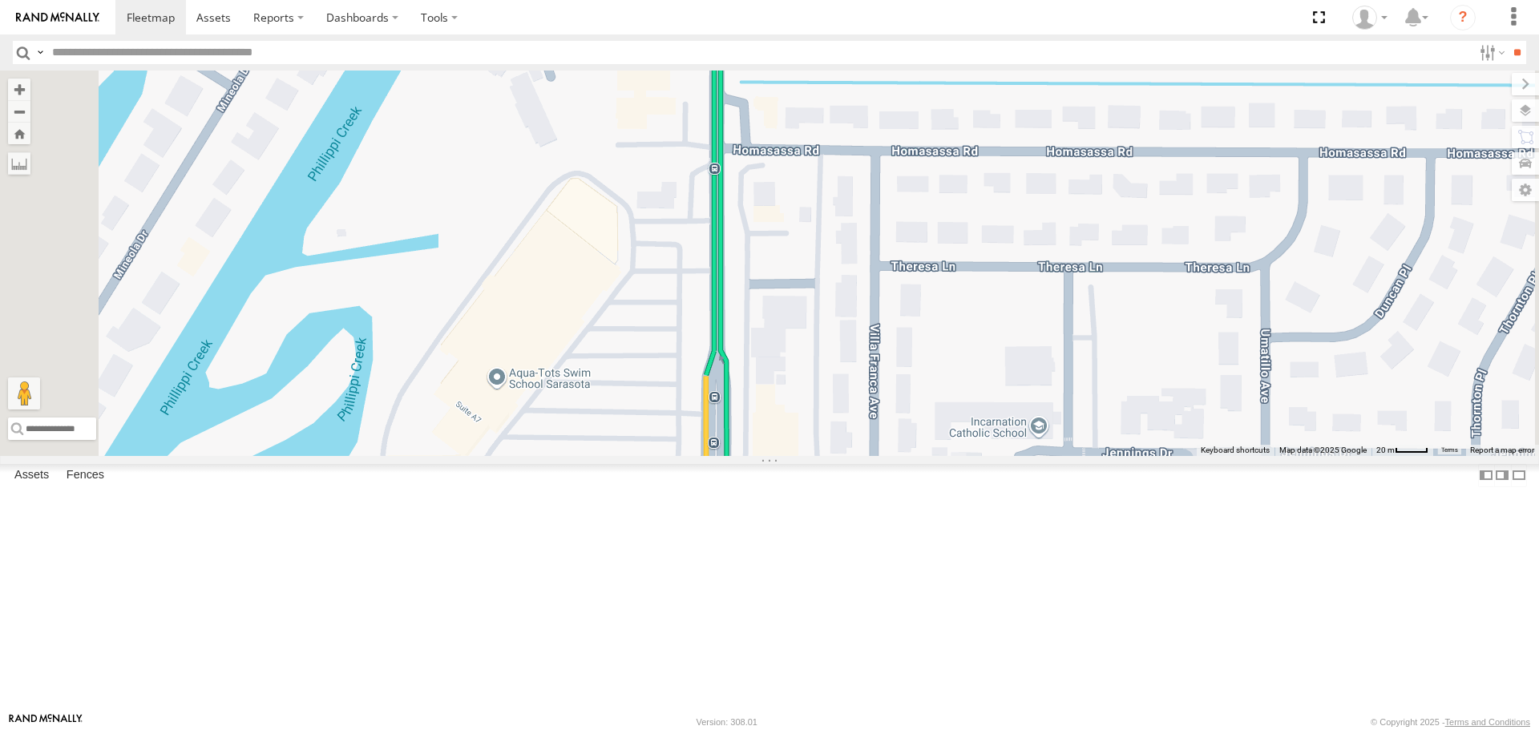
click at [818, 222] on div "soul soul All Assets N Tuttle Ave Groveland 27.33813 , -82.51411 South 0 08:20:…" at bounding box center [769, 263] width 1539 height 385
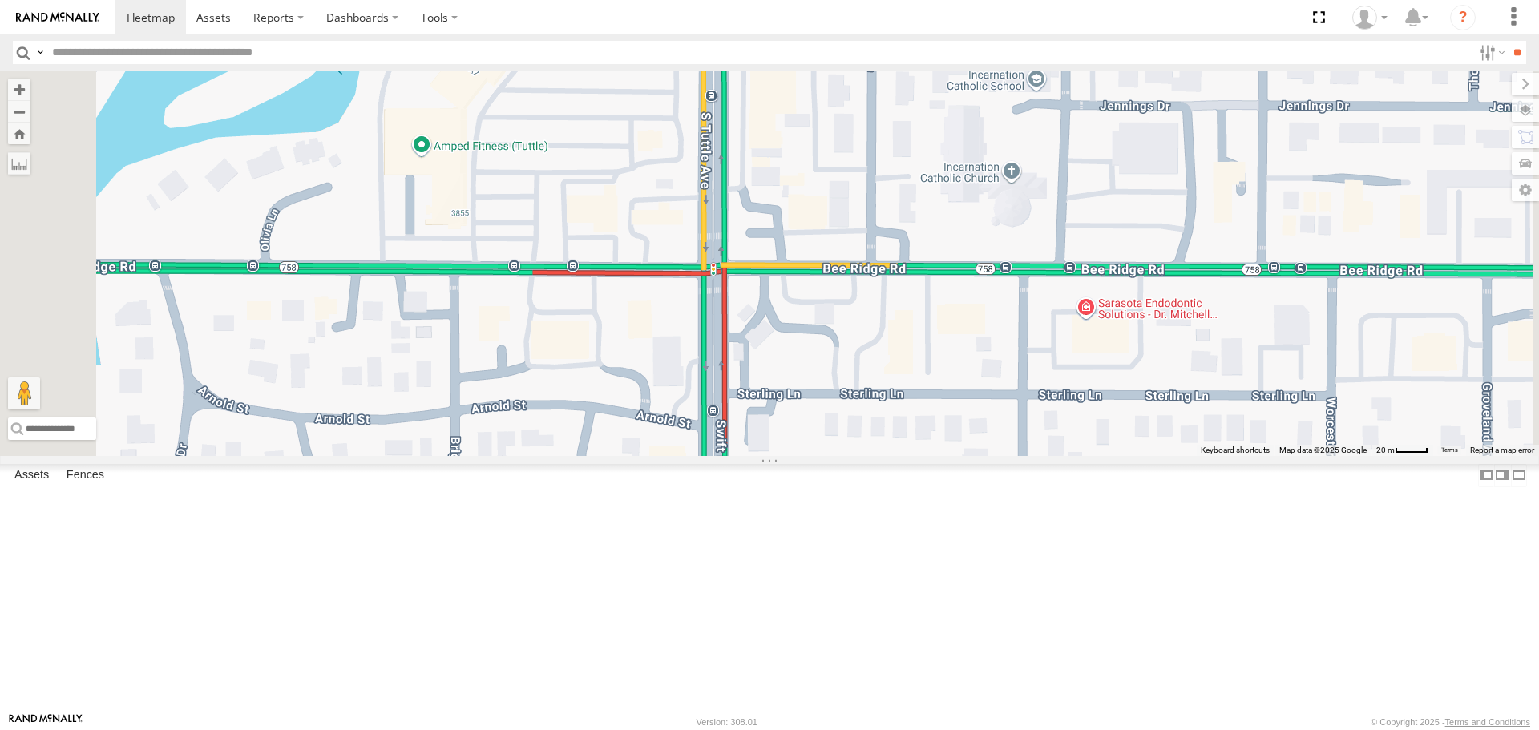
drag, startPoint x: 838, startPoint y: 516, endPoint x: 805, endPoint y: 288, distance: 230.8
click at [815, 314] on div "soul soul All Assets N Tuttle Ave Groveland 27.33813 , -82.51411 South 0 08:20:…" at bounding box center [769, 263] width 1539 height 385
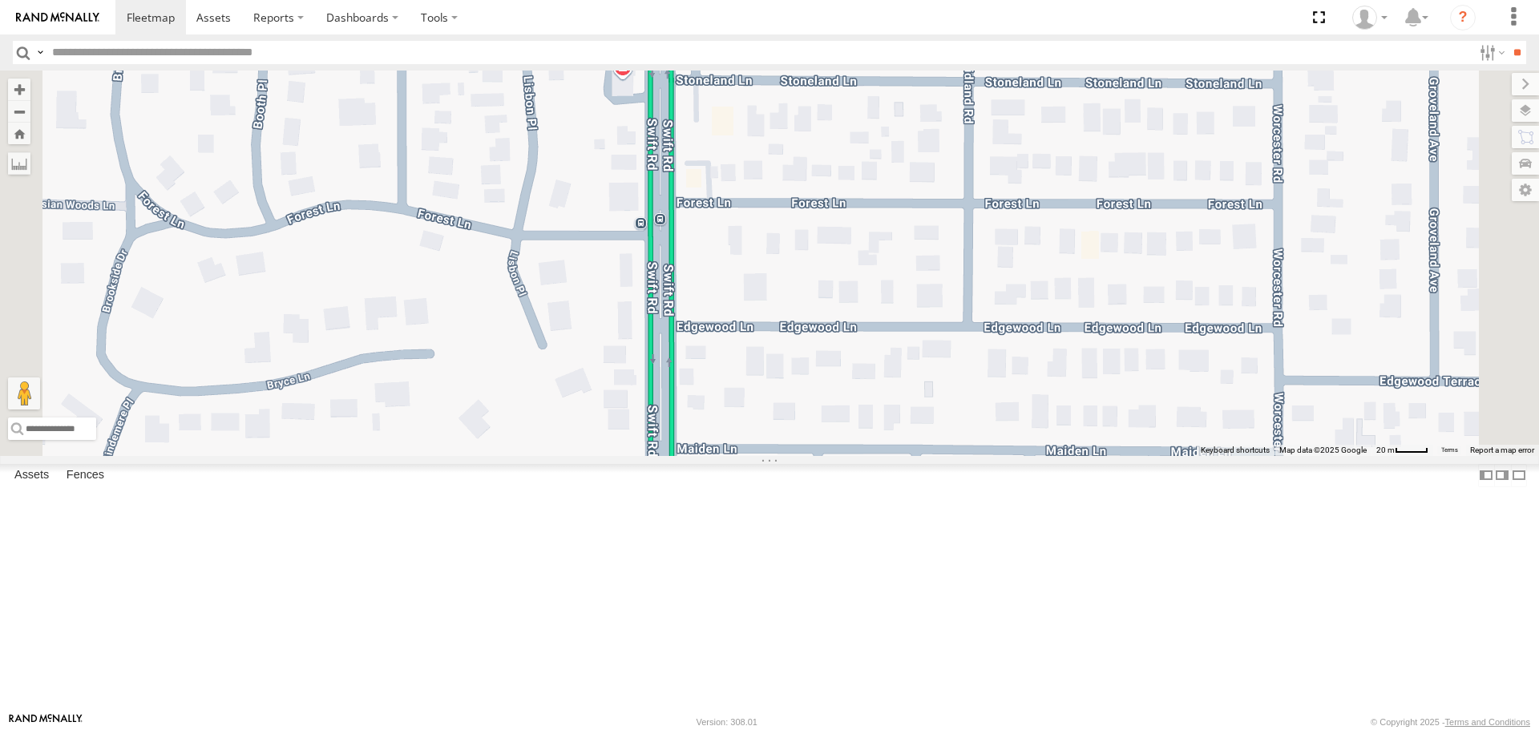
drag, startPoint x: 802, startPoint y: 492, endPoint x: 817, endPoint y: 195, distance: 297.8
click at [820, 245] on div "soul soul All Assets N Tuttle Ave Groveland 27.33813 , -82.51411 South 0 08:20:…" at bounding box center [769, 263] width 1539 height 385
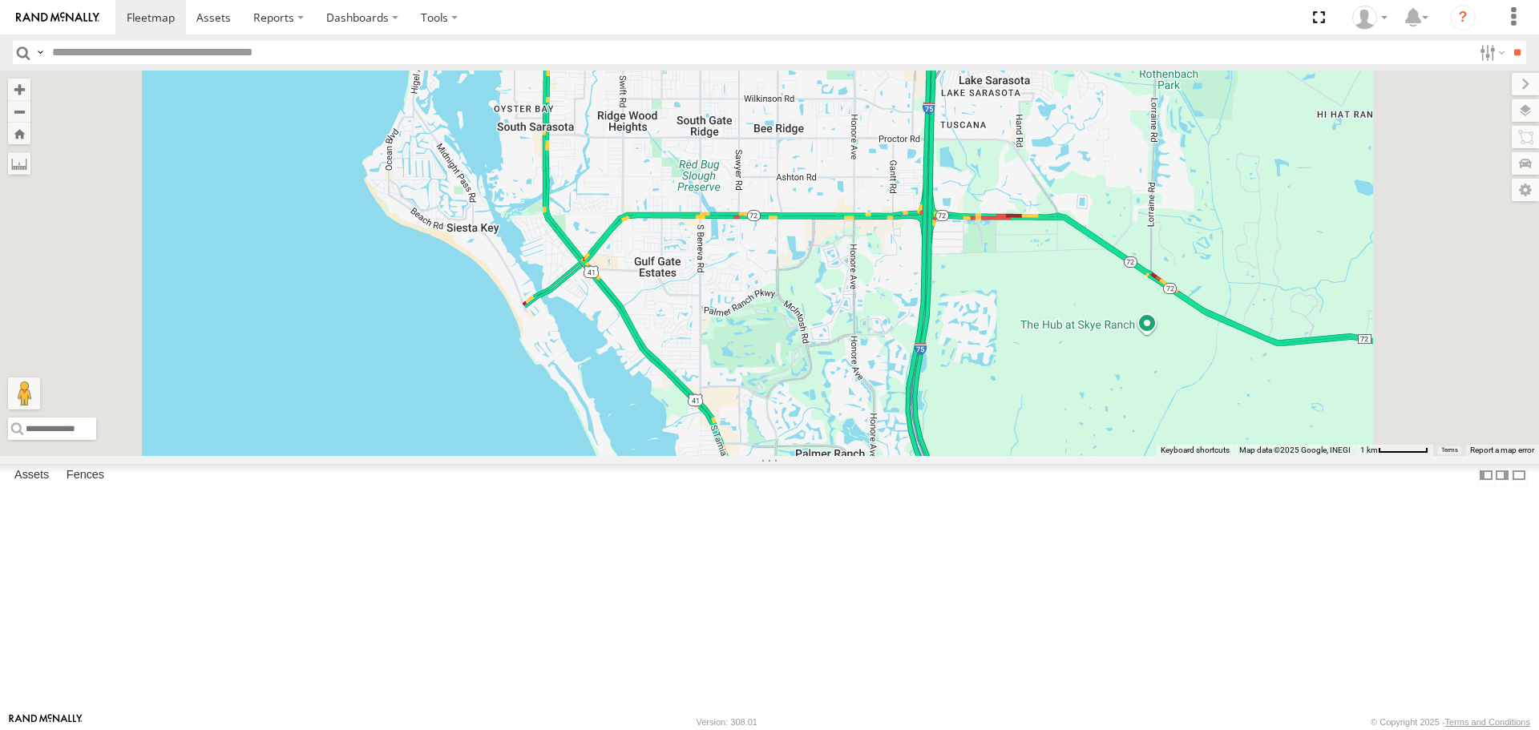
click at [0, 0] on link at bounding box center [0, 0] width 0 height 0
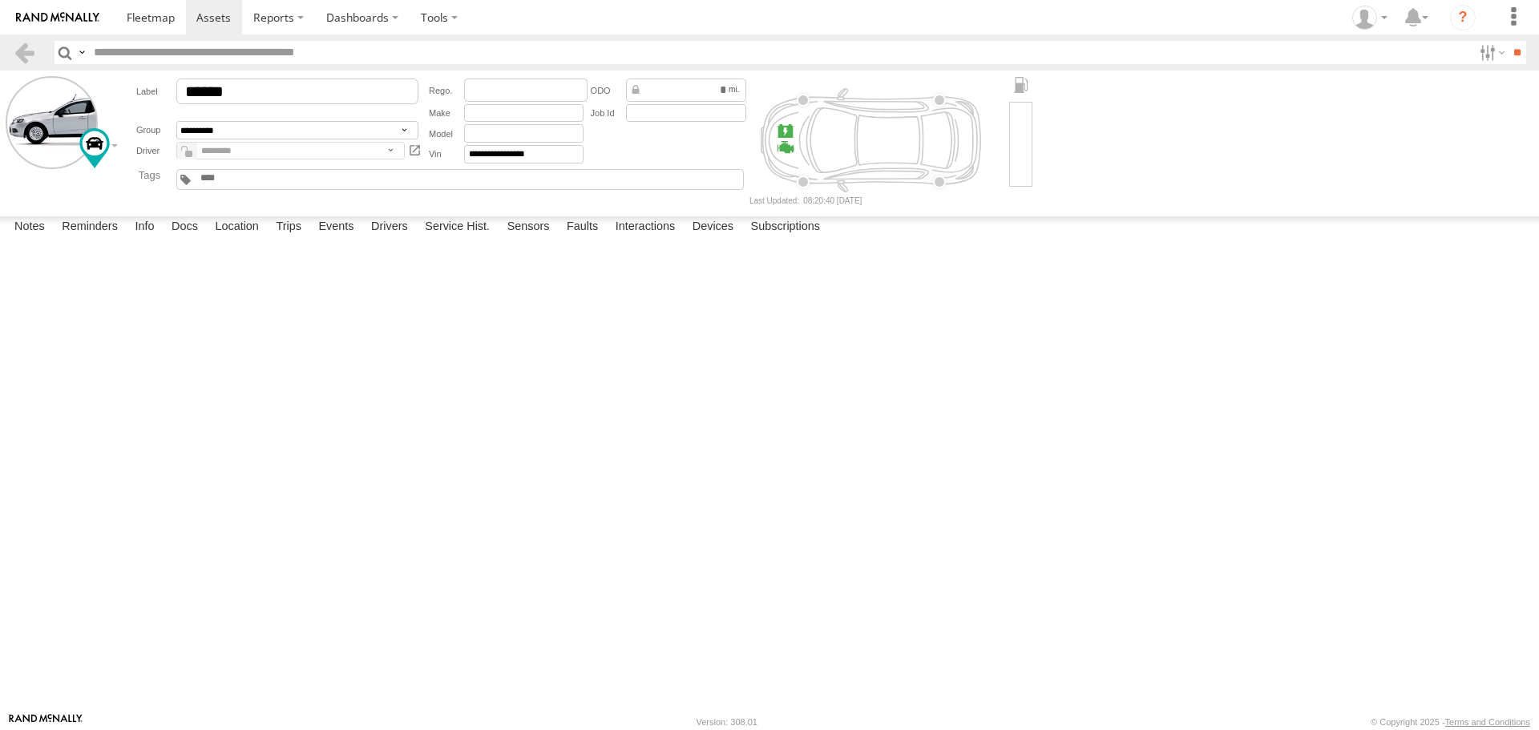
click at [0, 0] on label at bounding box center [0, 0] width 0 height 0
click at [0, 0] on button "Proceed" at bounding box center [0, 0] width 0 height 0
click at [174, 22] on span at bounding box center [151, 17] width 48 height 15
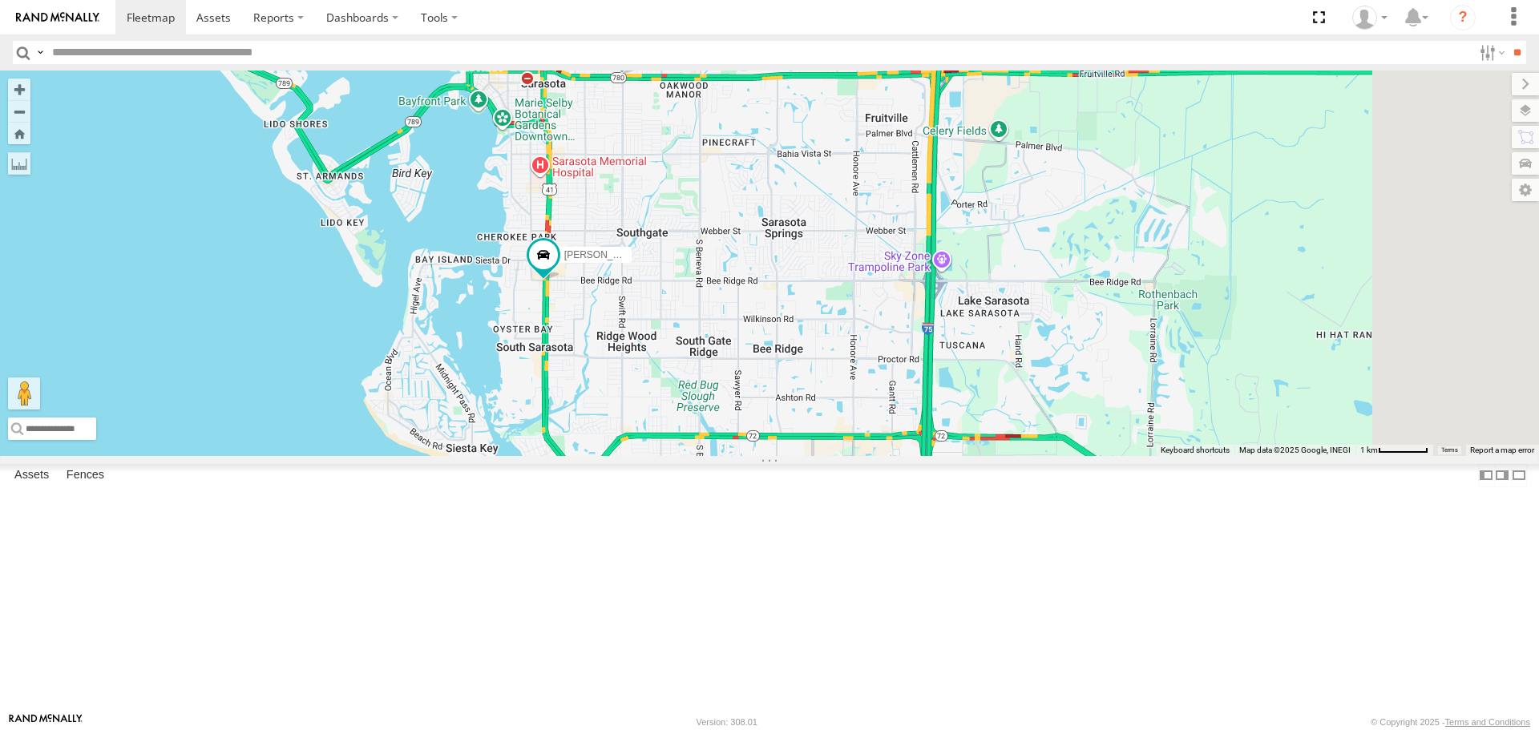
drag, startPoint x: 1117, startPoint y: 550, endPoint x: 891, endPoint y: 348, distance: 303.2
click at [891, 348] on div "3 soul [PERSON_NAME]" at bounding box center [769, 263] width 1539 height 385
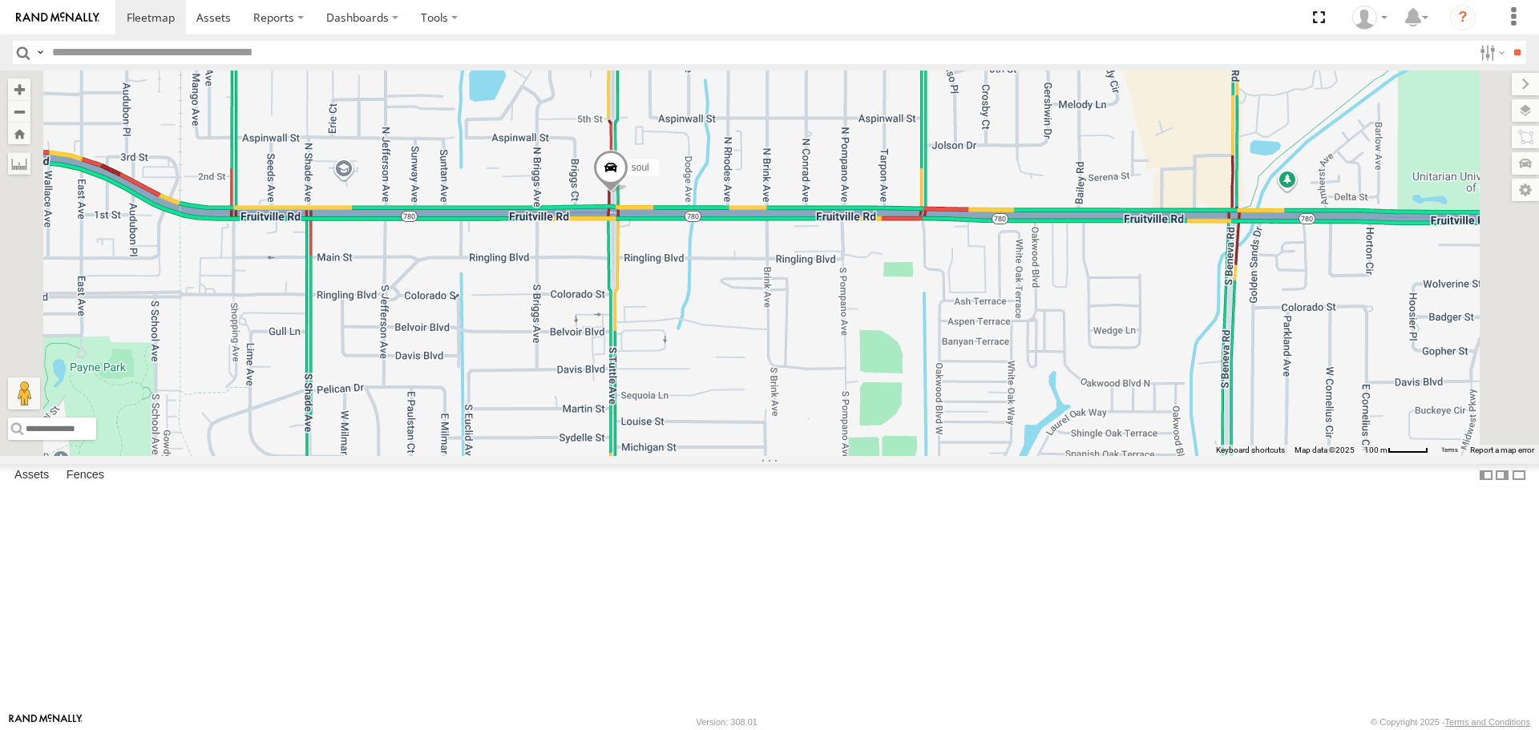
click at [629, 194] on span at bounding box center [610, 172] width 35 height 43
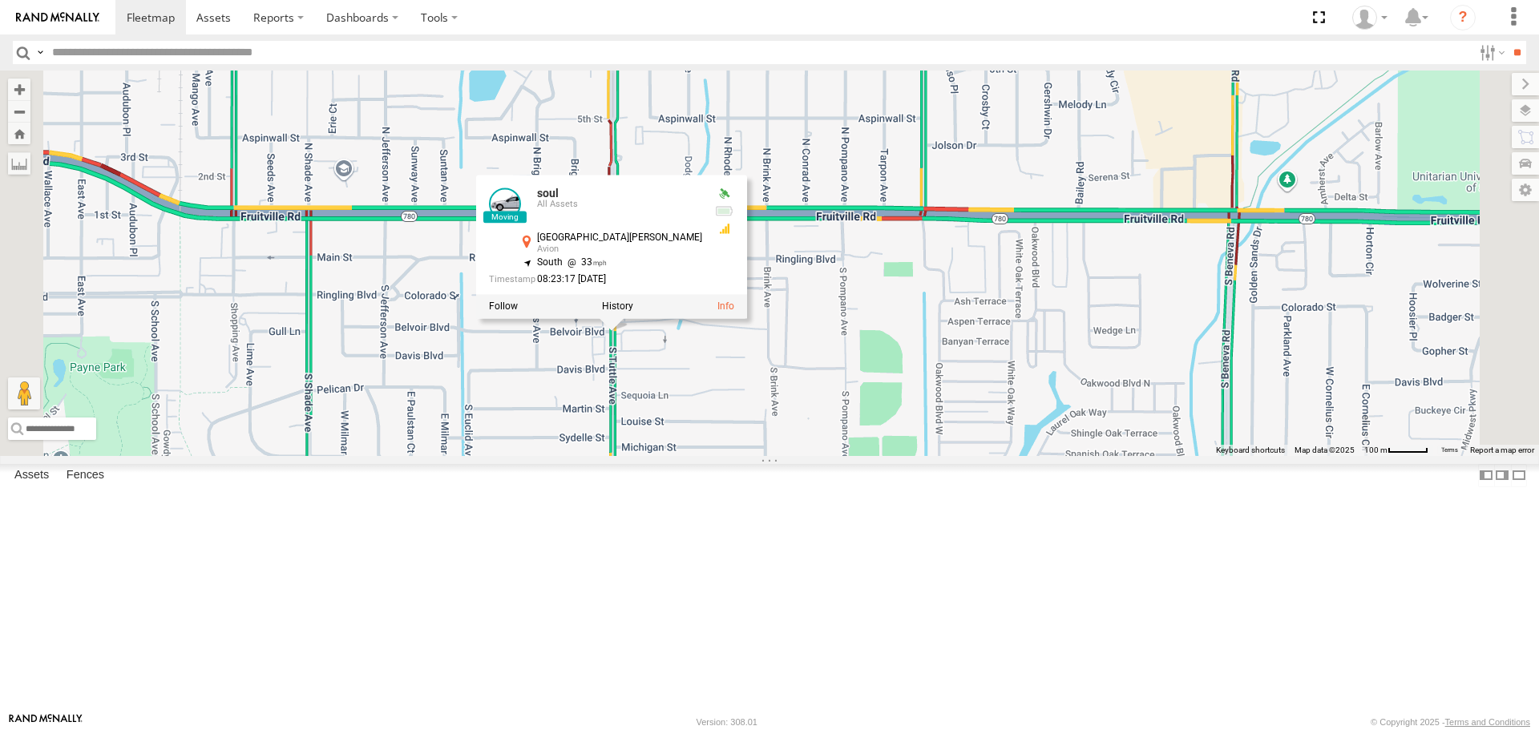
click at [867, 204] on div "soul Robert soul All Assets N Tuttle Ave Avion 27.33474 , -82.51409 South 33 08…" at bounding box center [769, 263] width 1539 height 385
click at [519, 313] on label at bounding box center [504, 307] width 29 height 11
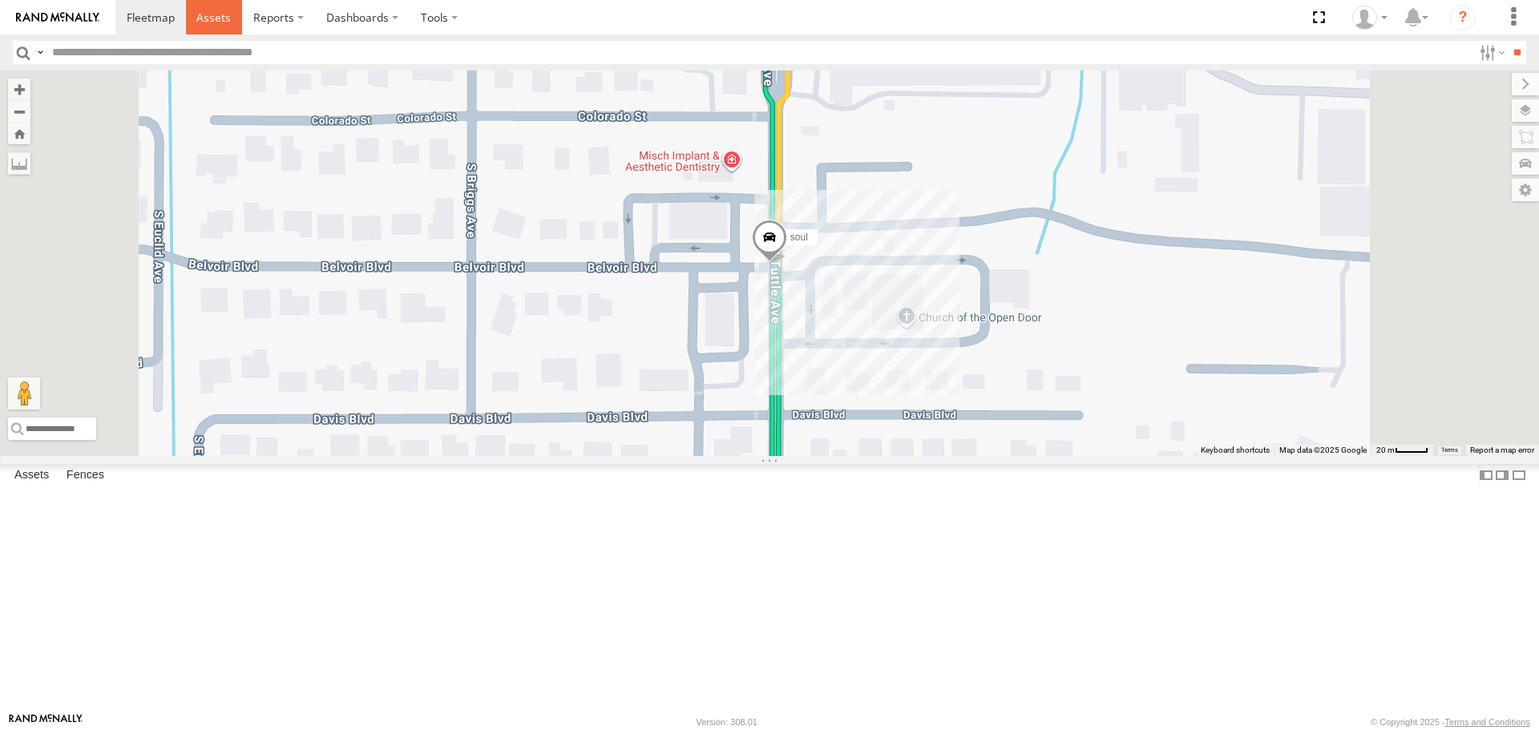
click at [216, 23] on span at bounding box center [213, 17] width 34 height 15
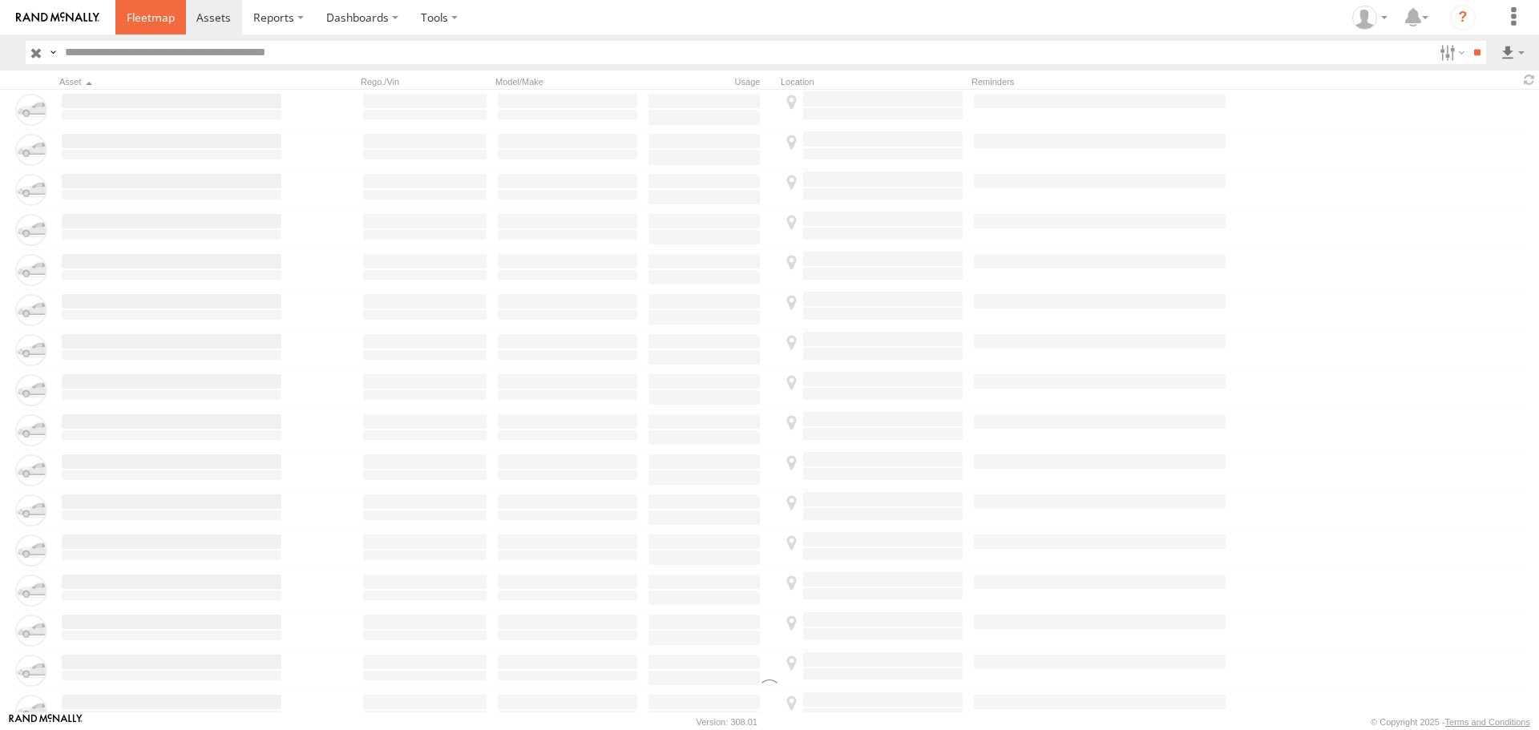
click at [158, 24] on span at bounding box center [151, 17] width 48 height 15
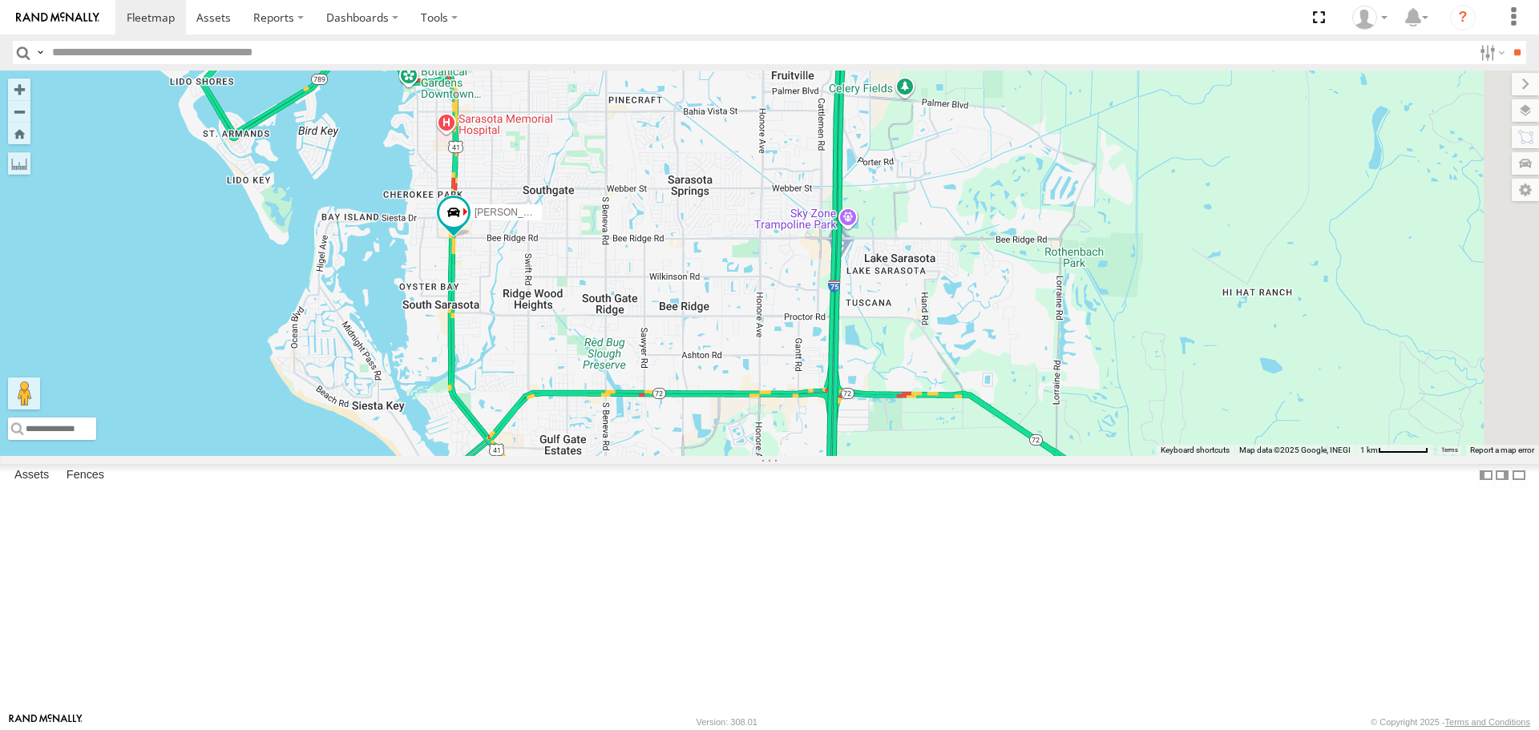
drag, startPoint x: 1029, startPoint y: 492, endPoint x: 714, endPoint y: 261, distance: 391.1
click at [714, 261] on div "3 soul [PERSON_NAME]" at bounding box center [769, 263] width 1539 height 385
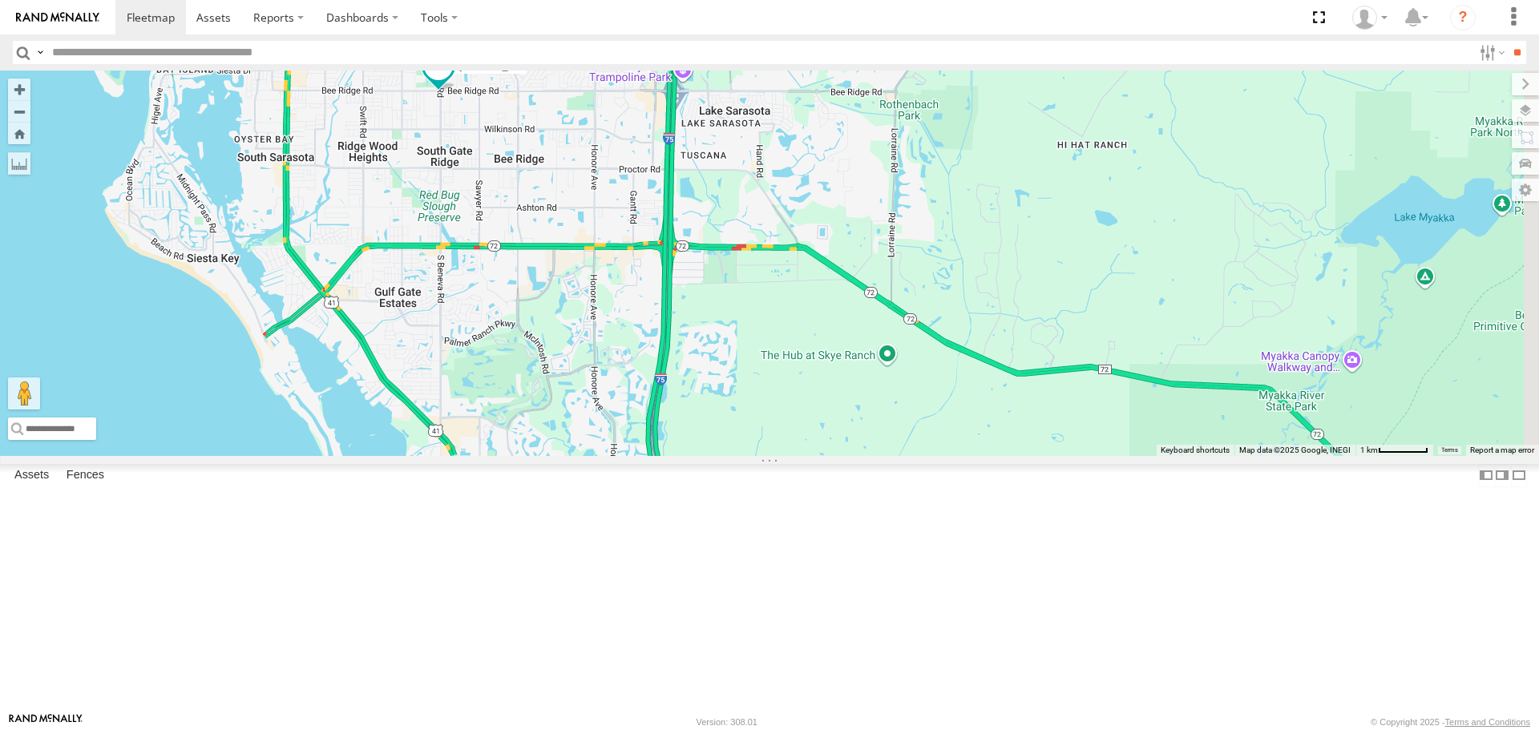
drag, startPoint x: 721, startPoint y: 519, endPoint x: 559, endPoint y: 376, distance: 216.4
click at [559, 376] on div "3 soul [PERSON_NAME]" at bounding box center [769, 263] width 1539 height 385
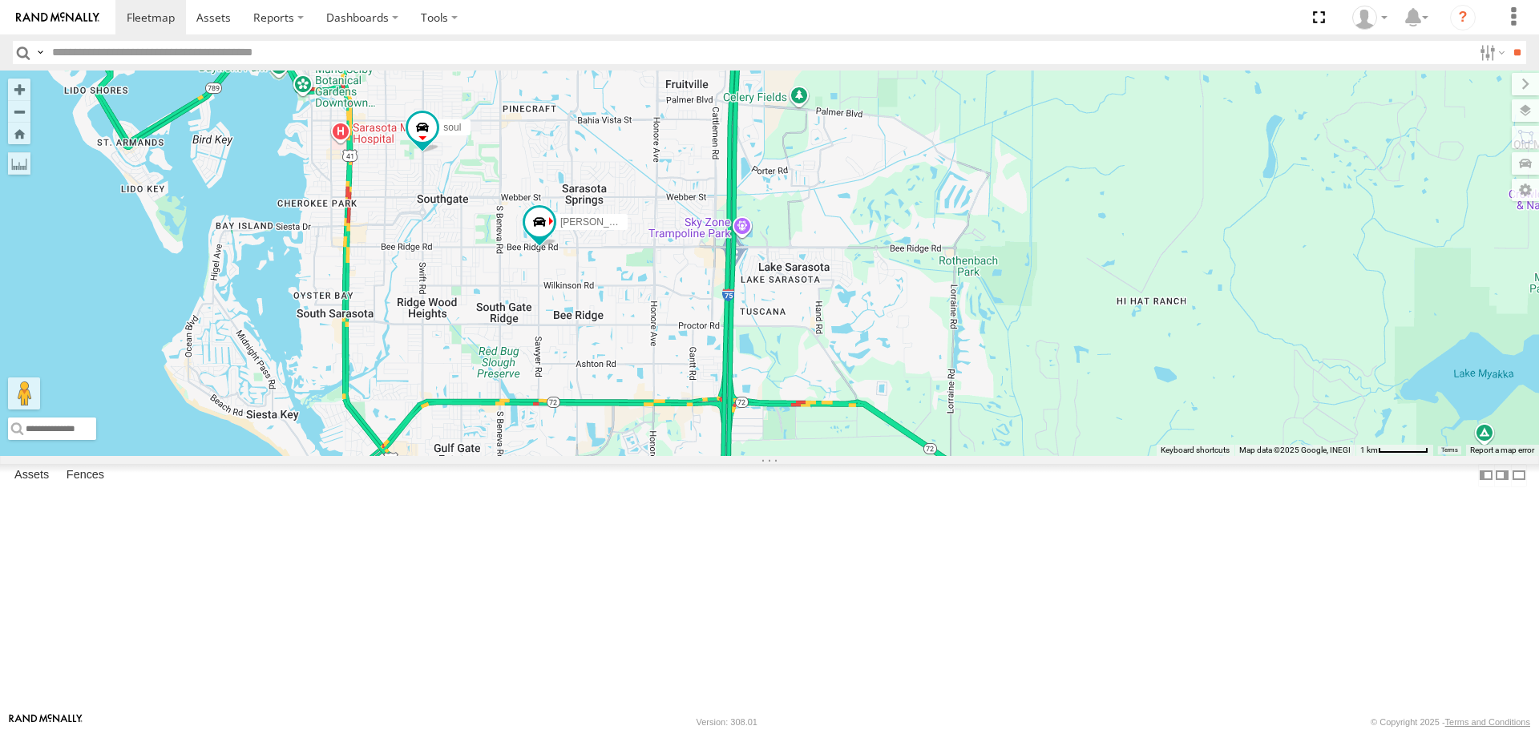
drag, startPoint x: 540, startPoint y: 387, endPoint x: 608, endPoint y: 547, distance: 173.5
click at [608, 455] on div "3 soul [PERSON_NAME]" at bounding box center [769, 263] width 1539 height 385
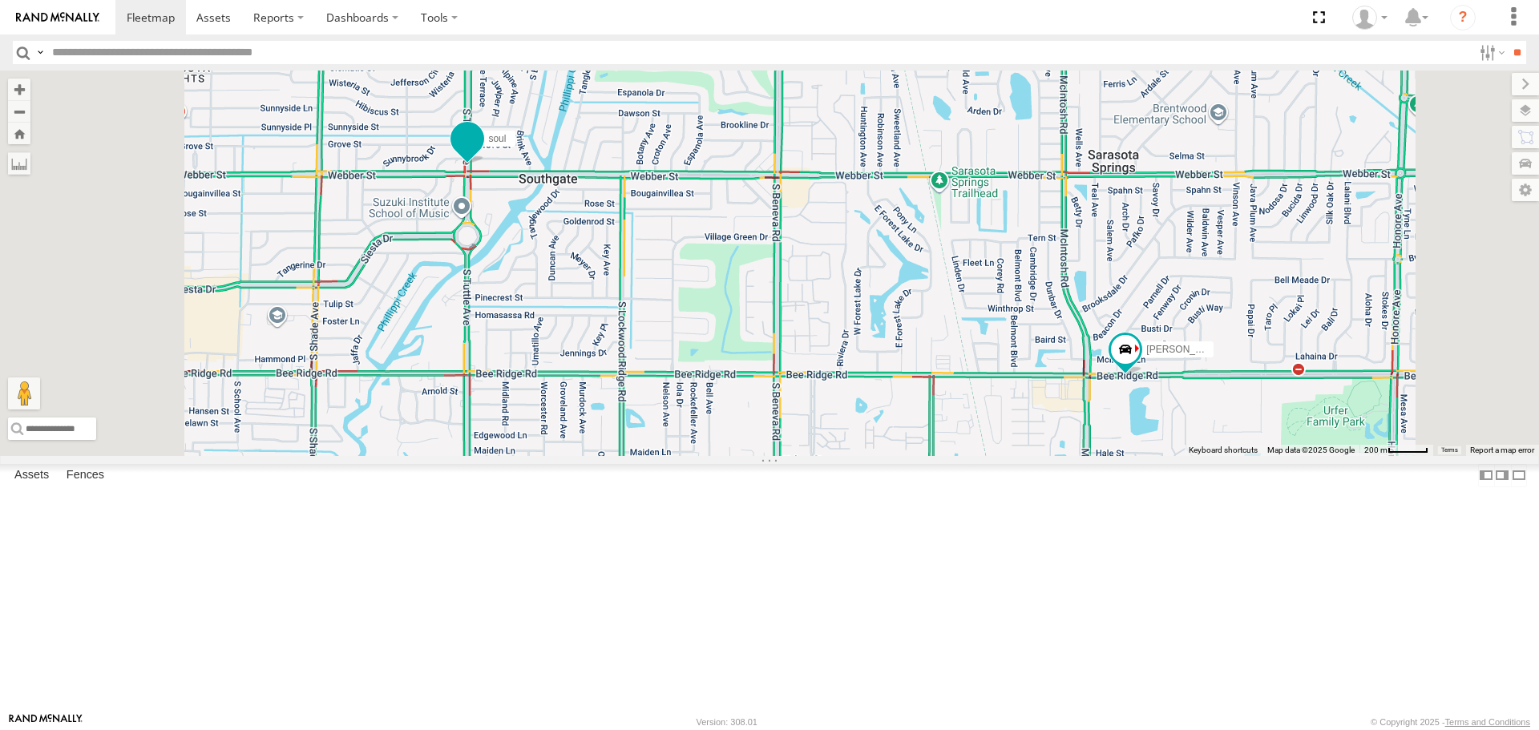
click at [482, 154] on span at bounding box center [467, 139] width 29 height 29
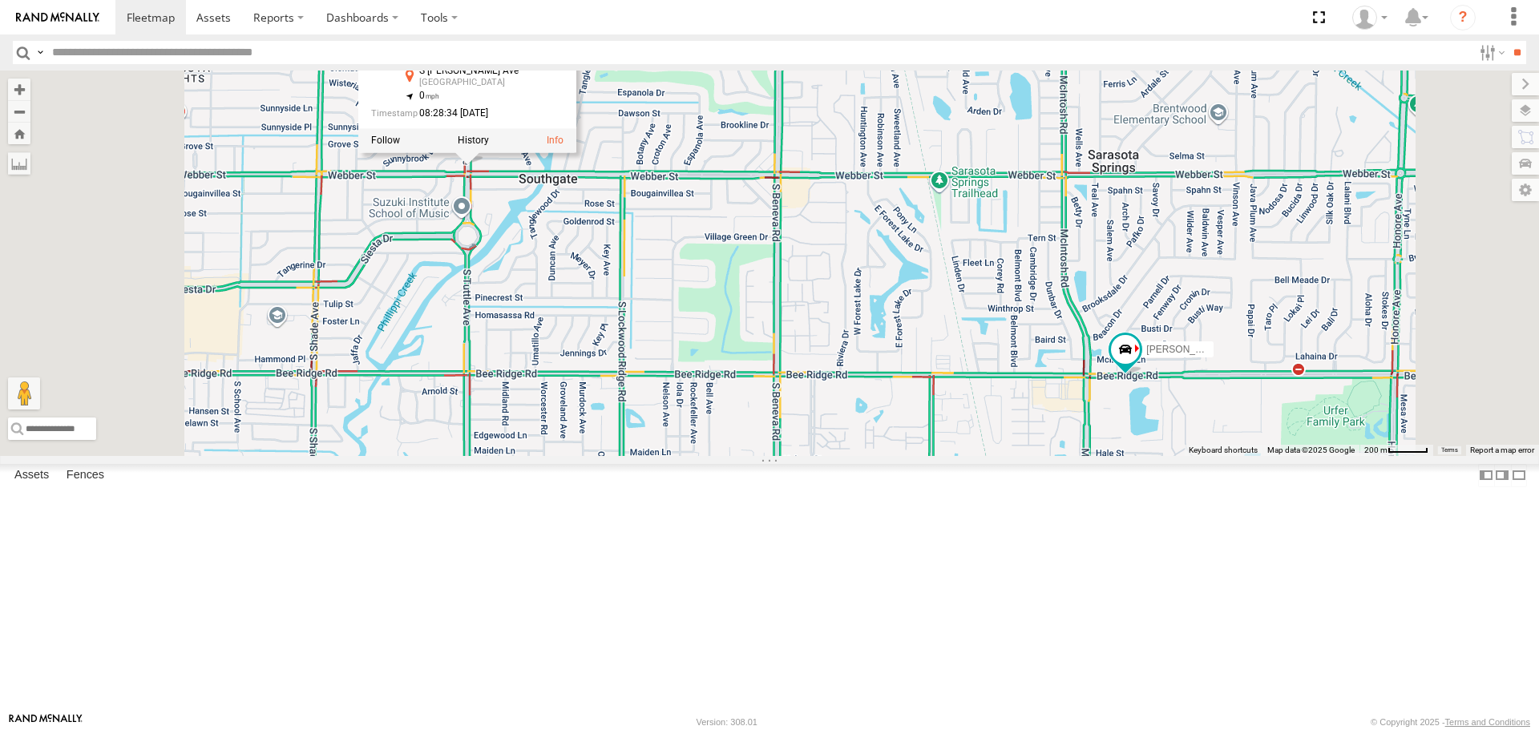
click at [722, 387] on div "soul [PERSON_NAME] soul All Assets [STREET_ADDRESS][PERSON_NAME] , -82.51413 0 …" at bounding box center [769, 263] width 1539 height 385
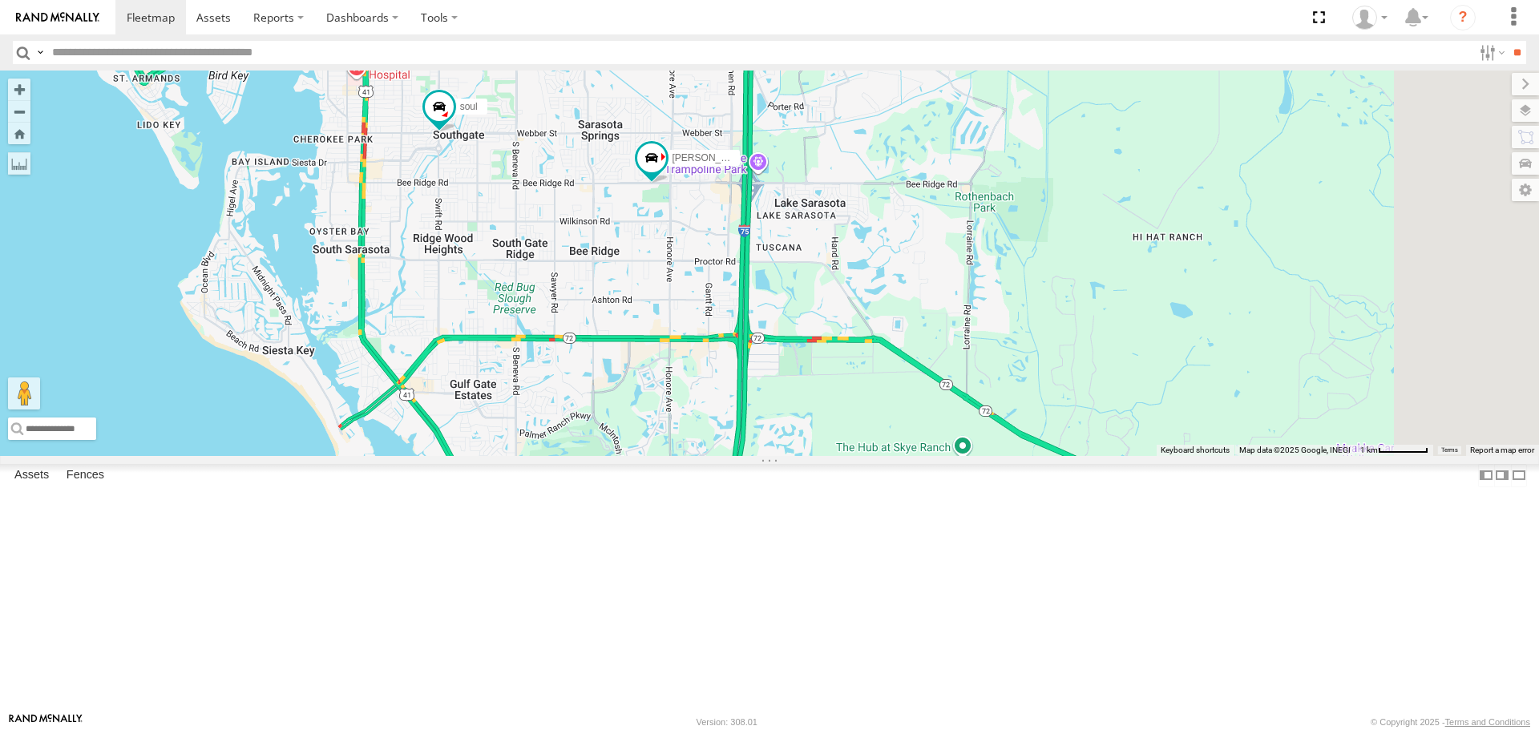
drag, startPoint x: 946, startPoint y: 542, endPoint x: 880, endPoint y: 448, distance: 114.5
click at [880, 448] on div "soul [PERSON_NAME]" at bounding box center [769, 263] width 1539 height 385
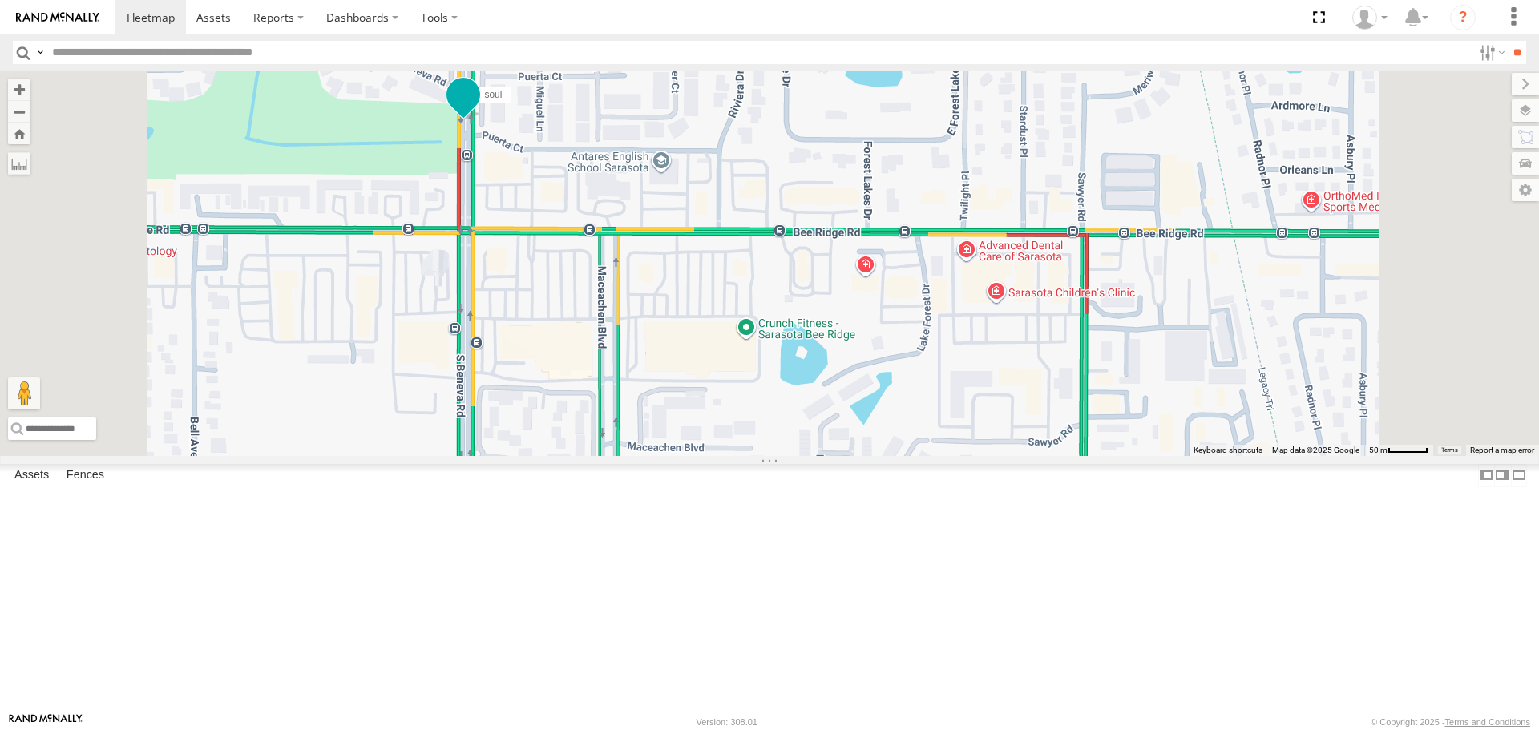
click at [478, 109] on span at bounding box center [463, 94] width 29 height 29
click at [625, 326] on div "soul [PERSON_NAME] soul All Assets Beneva Rd Village Green Club Estates 27.3001…" at bounding box center [769, 263] width 1539 height 385
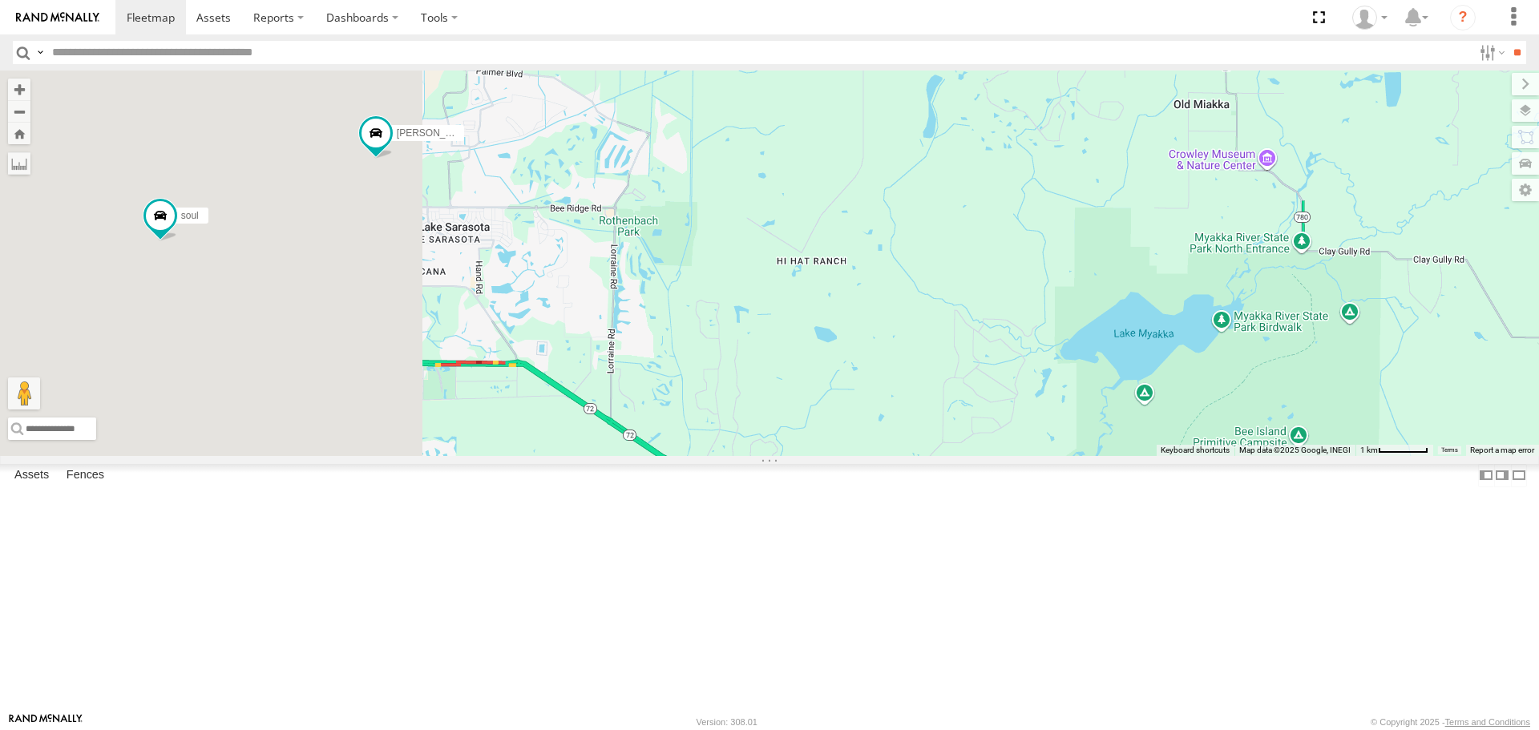
drag, startPoint x: 747, startPoint y: 413, endPoint x: 1073, endPoint y: 485, distance: 334.2
click at [1073, 455] on div "soul [PERSON_NAME]" at bounding box center [769, 263] width 1539 height 385
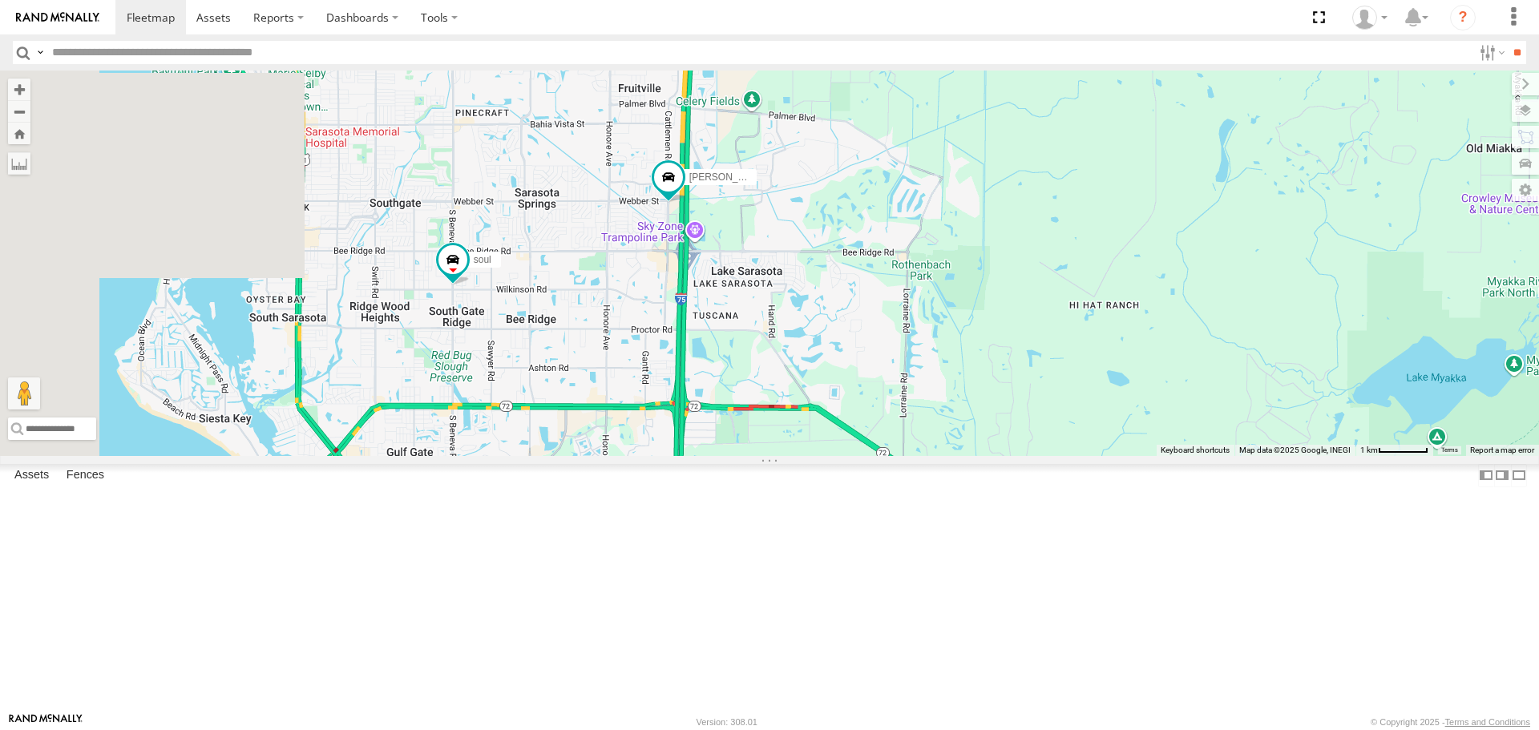
drag, startPoint x: 635, startPoint y: 441, endPoint x: 813, endPoint y: 444, distance: 178.0
click at [813, 444] on div "soul [PERSON_NAME]" at bounding box center [769, 263] width 1539 height 385
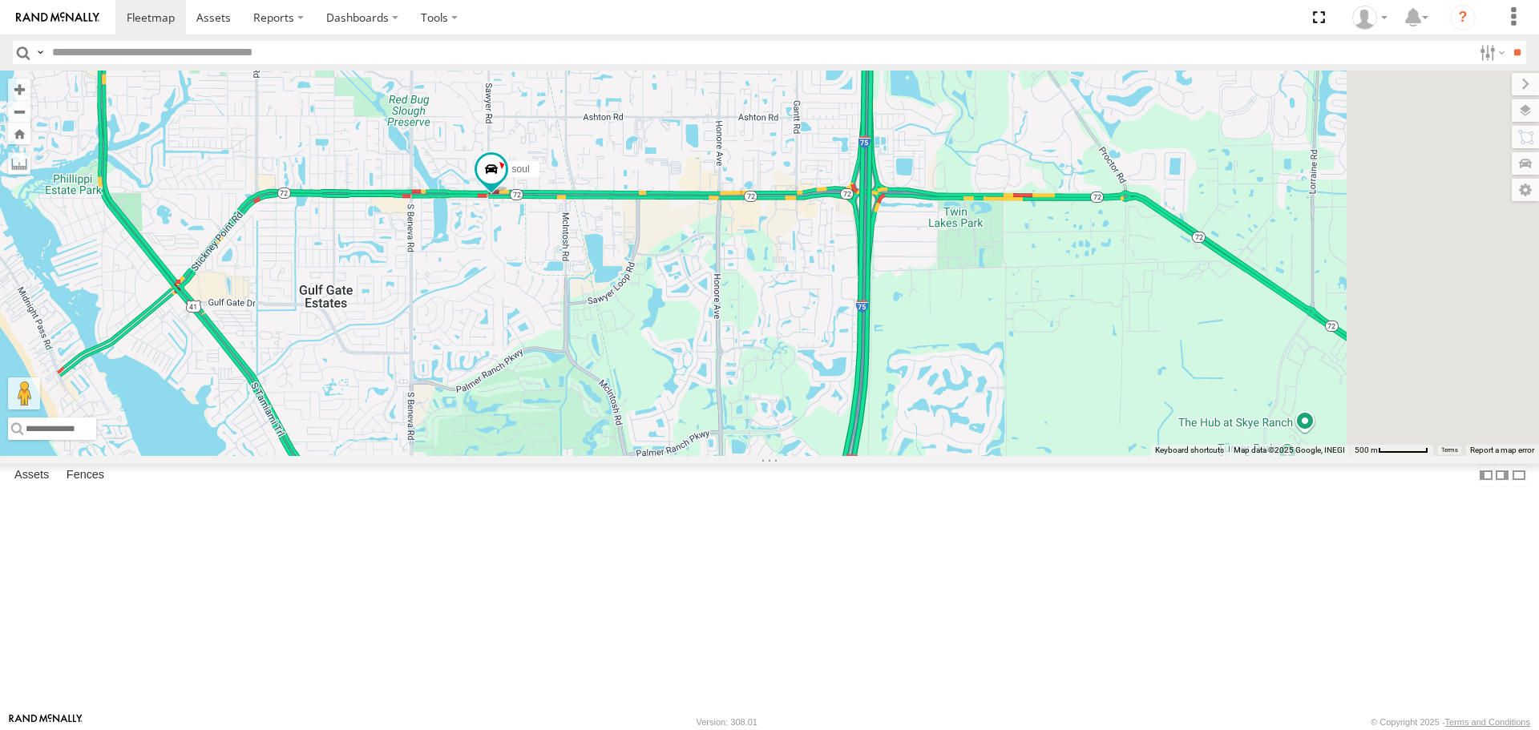
drag, startPoint x: 1097, startPoint y: 562, endPoint x: 847, endPoint y: 426, distance: 285.2
click at [850, 429] on div "soul [PERSON_NAME]" at bounding box center [769, 263] width 1539 height 385
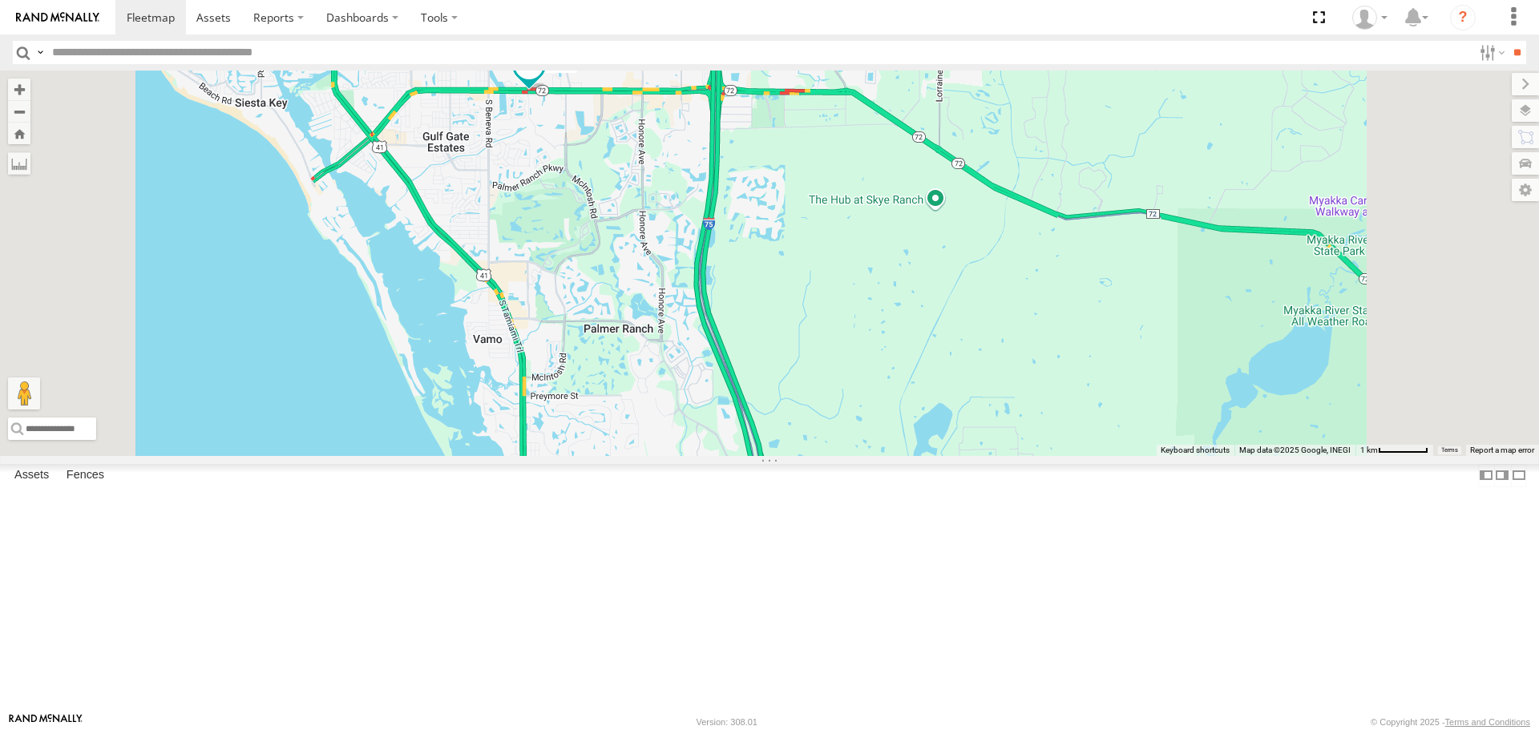
drag, startPoint x: 820, startPoint y: 429, endPoint x: 807, endPoint y: 339, distance: 90.7
click at [807, 339] on div "soul [PERSON_NAME]" at bounding box center [769, 263] width 1539 height 385
